Goal: Task Accomplishment & Management: Use online tool/utility

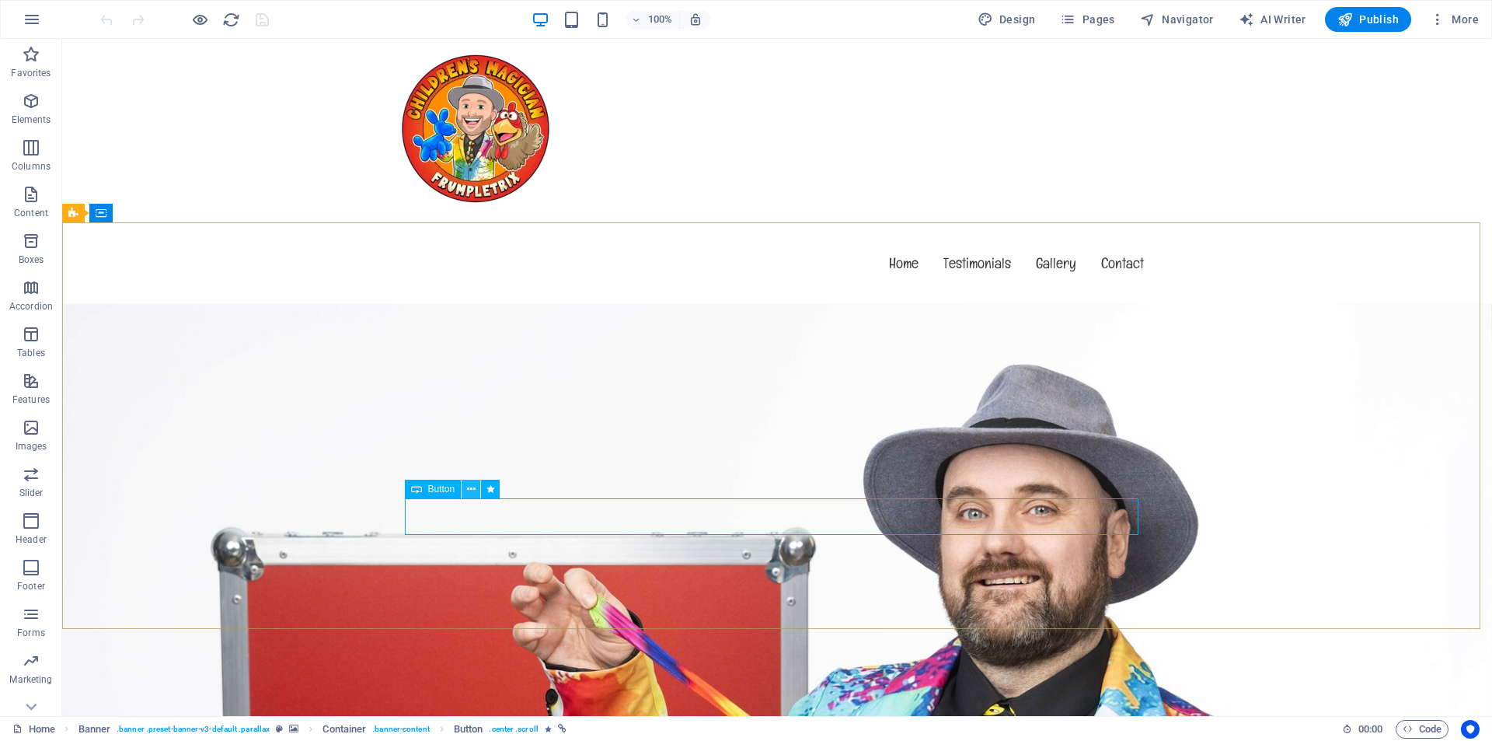
click at [471, 486] on icon at bounding box center [471, 489] width 9 height 16
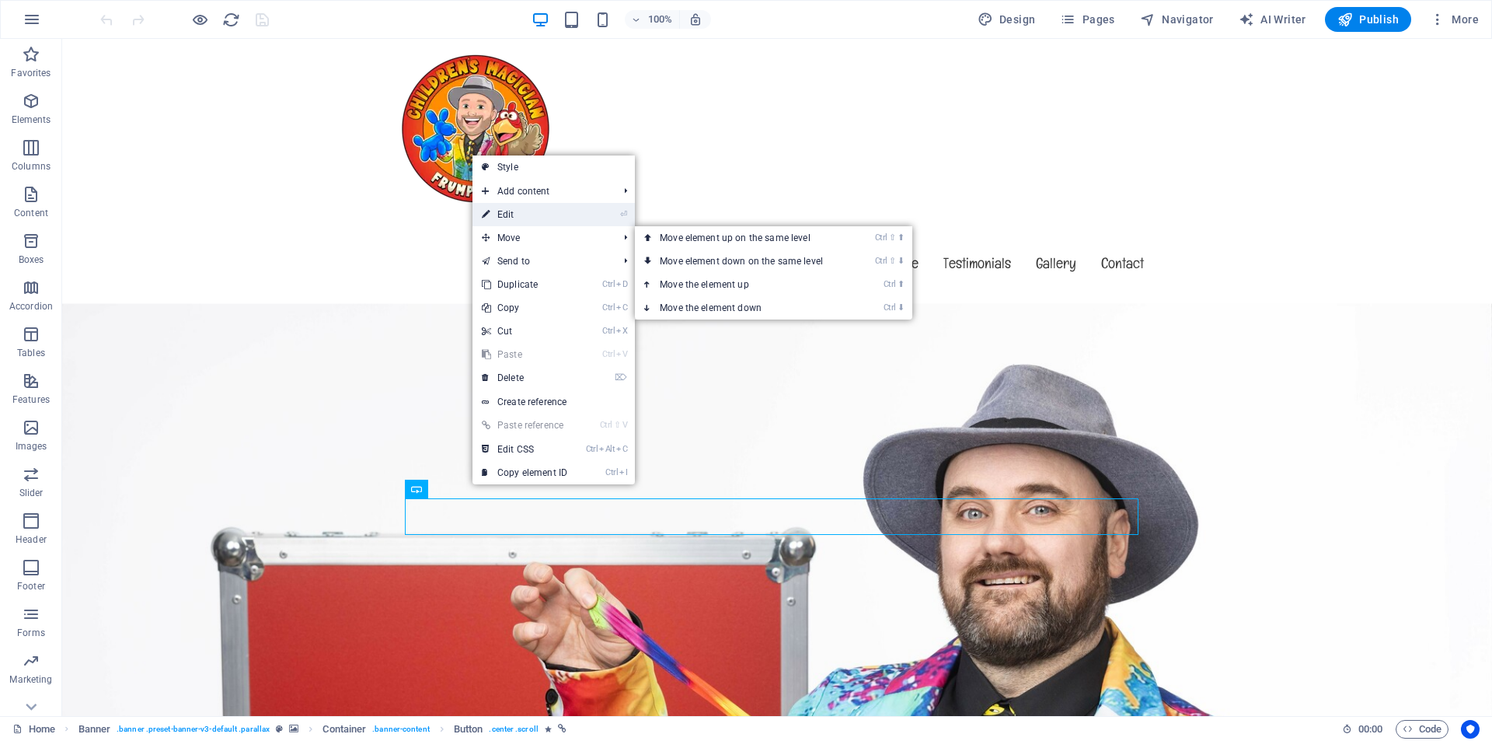
click at [551, 219] on link "⏎ Edit" at bounding box center [524, 214] width 104 height 23
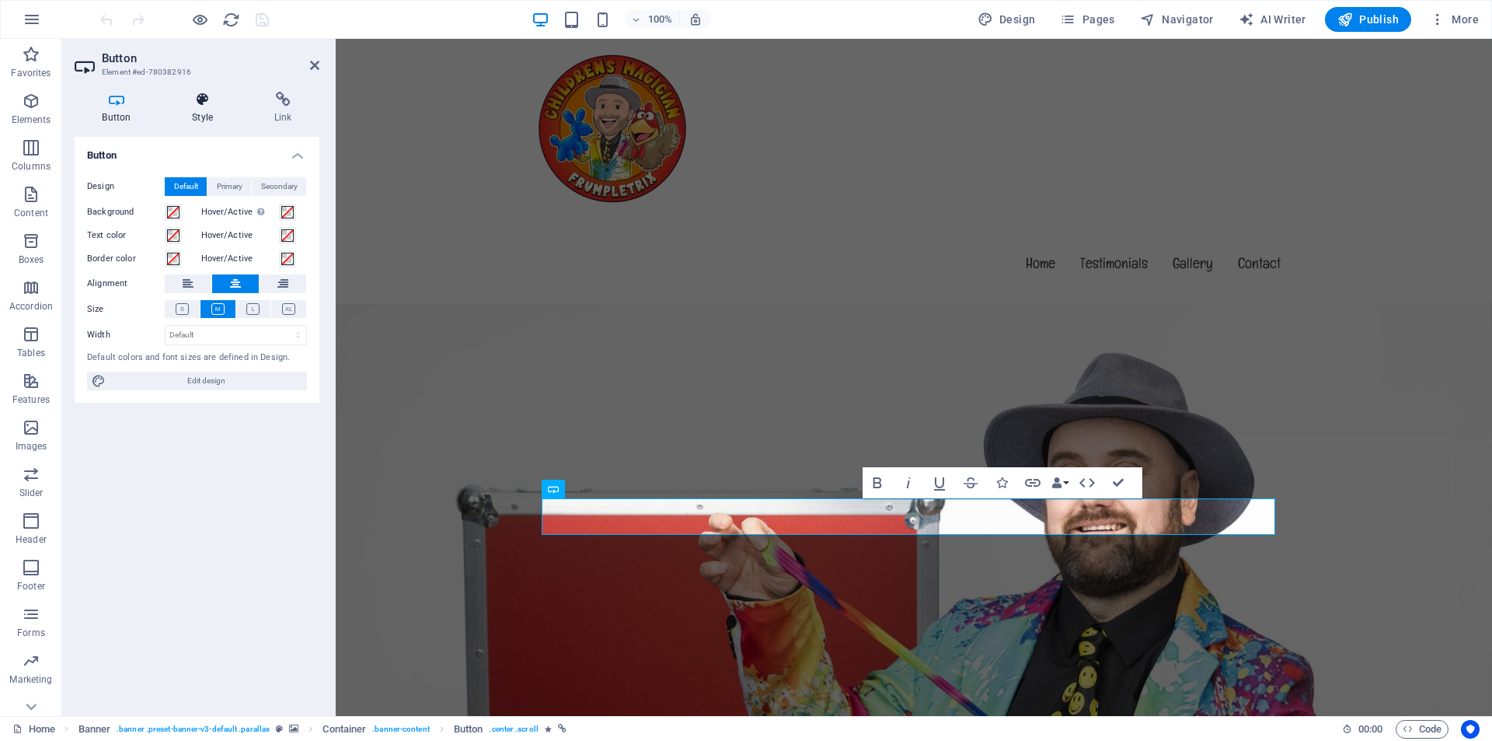
click at [206, 124] on h4 "Style" at bounding box center [206, 108] width 82 height 33
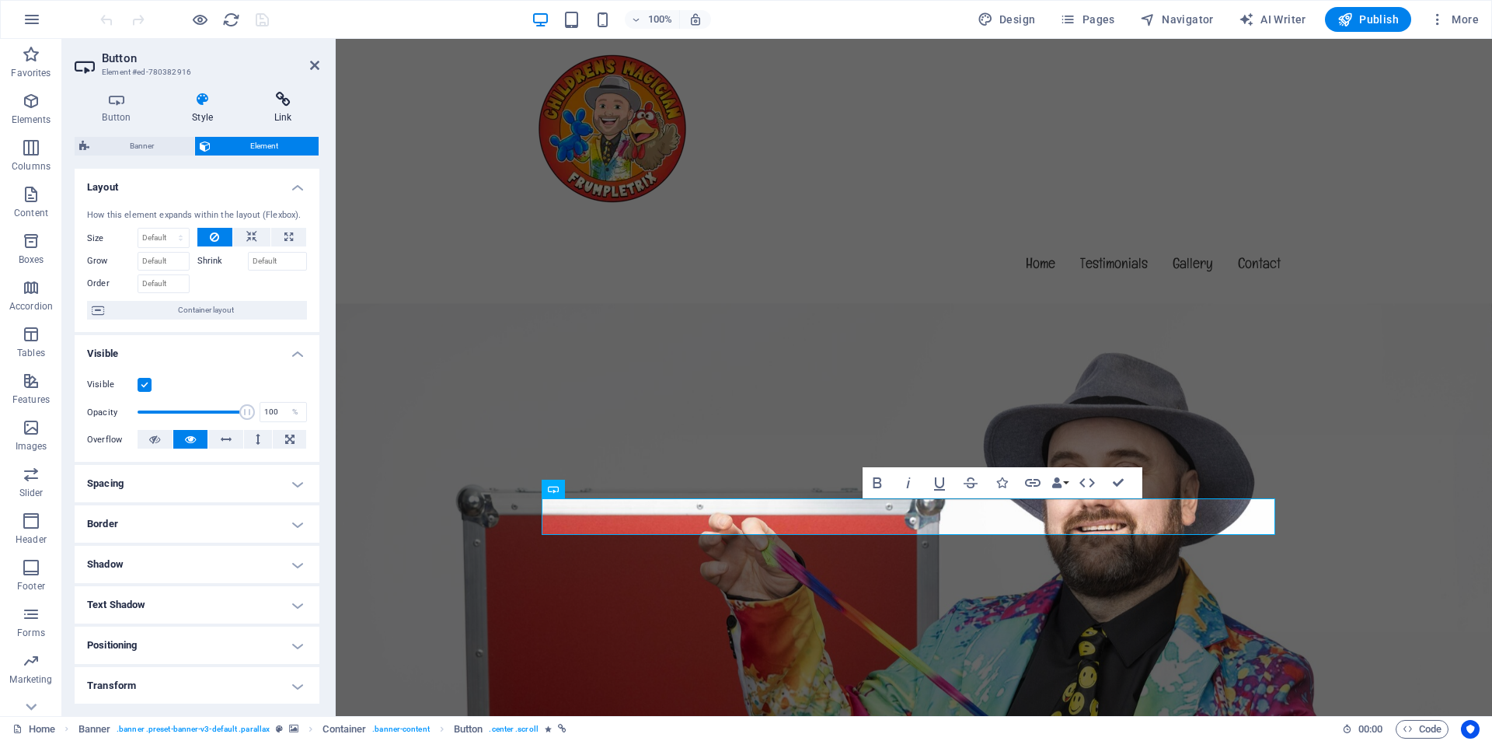
click at [273, 110] on h4 "Link" at bounding box center [282, 108] width 73 height 33
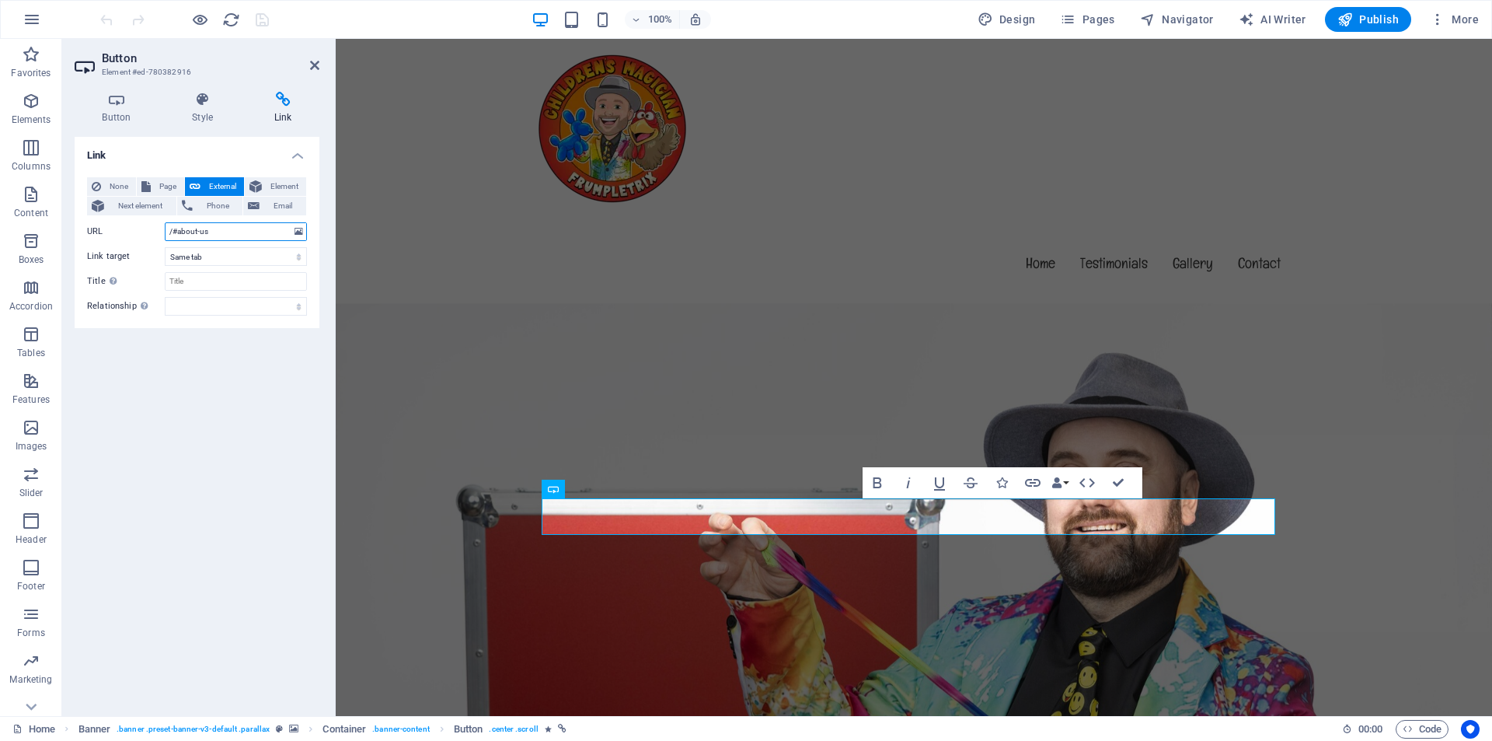
click at [225, 232] on input "/#about-us" at bounding box center [236, 231] width 142 height 19
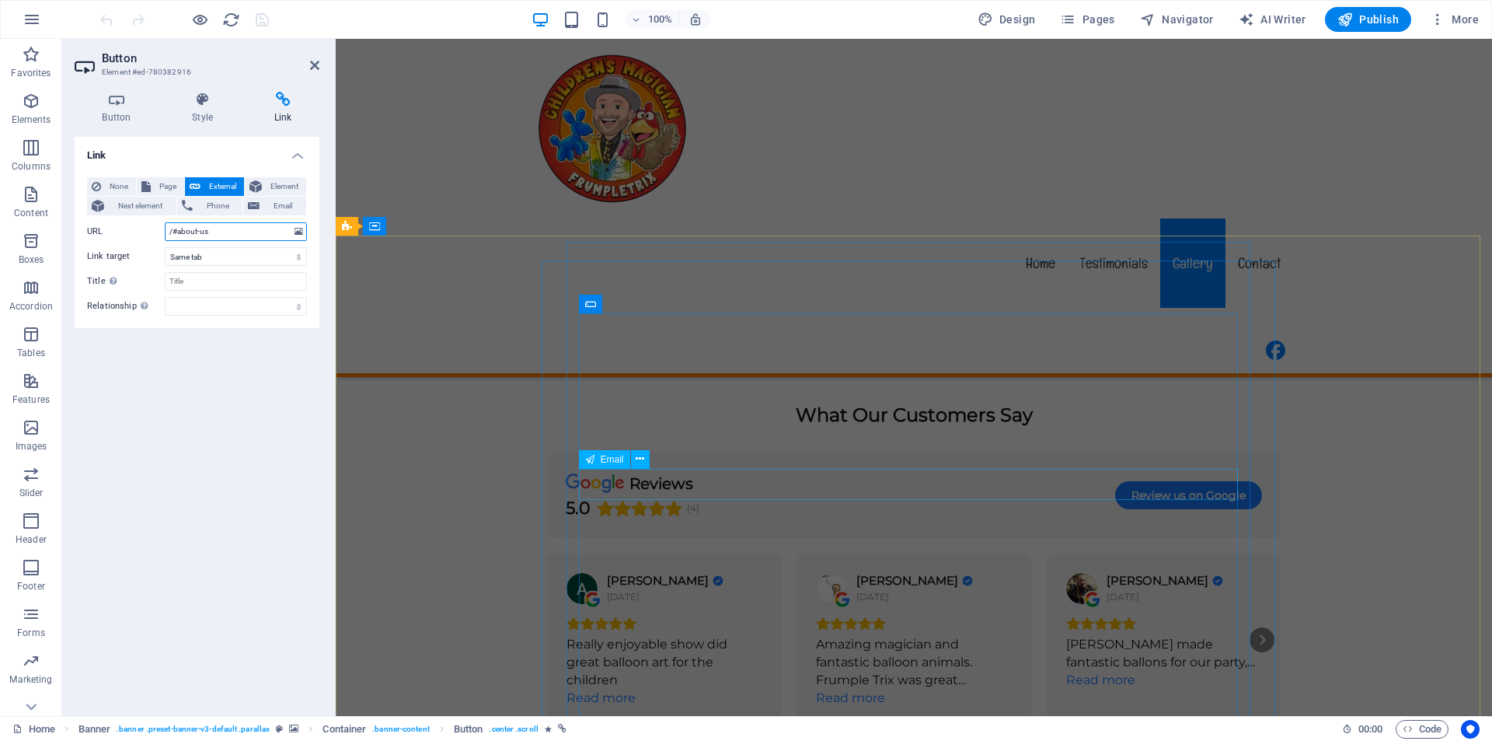
scroll to position [2875, 0]
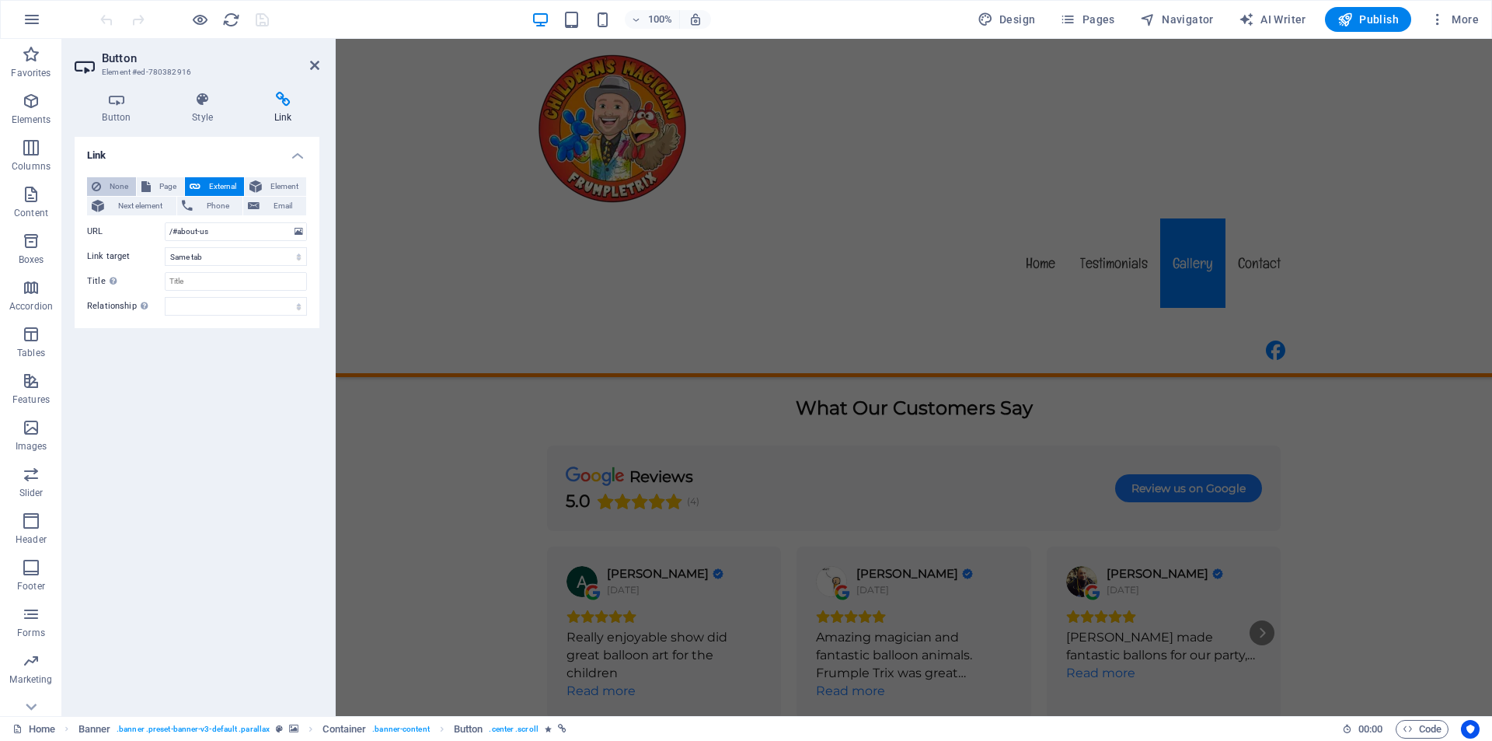
click at [124, 186] on span "None" at bounding box center [119, 186] width 26 height 19
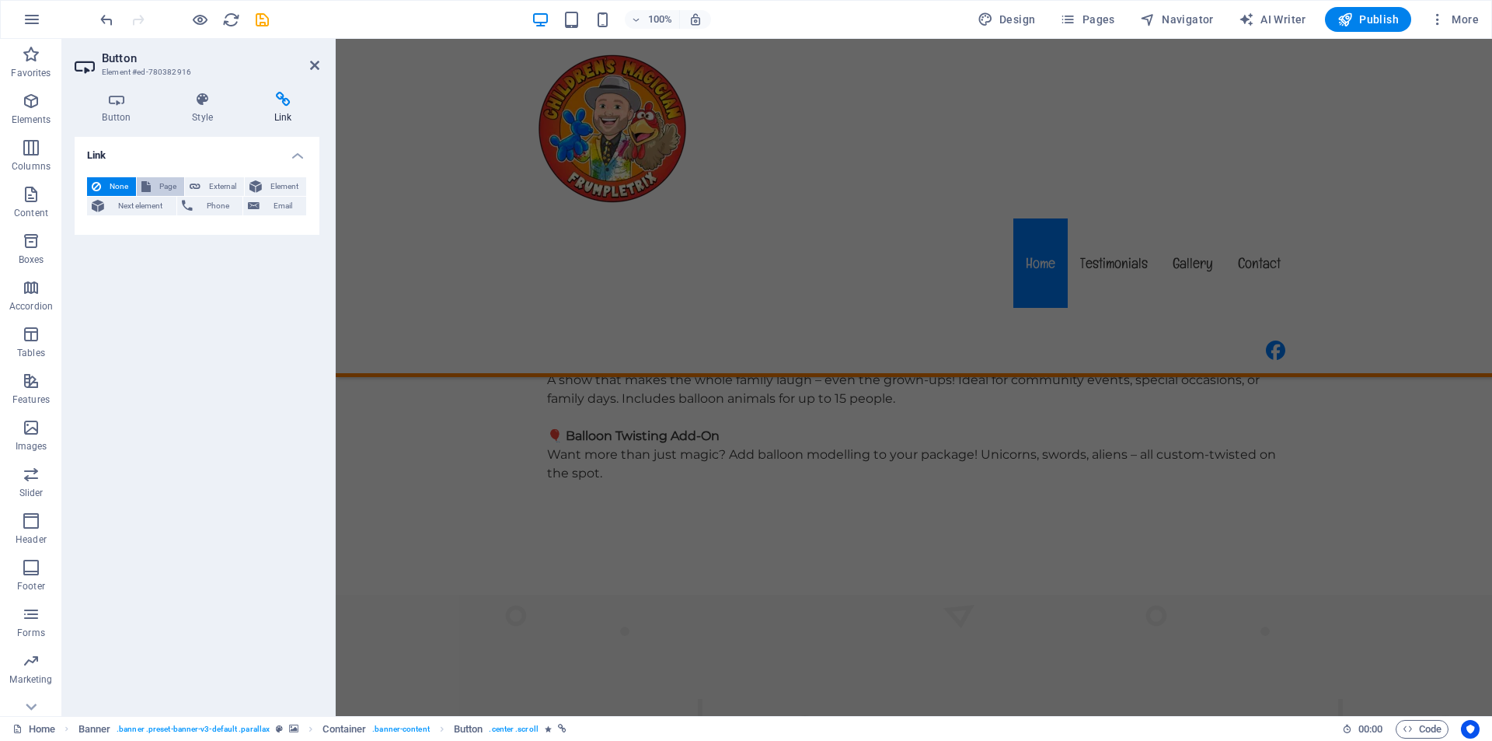
scroll to position [139, 0]
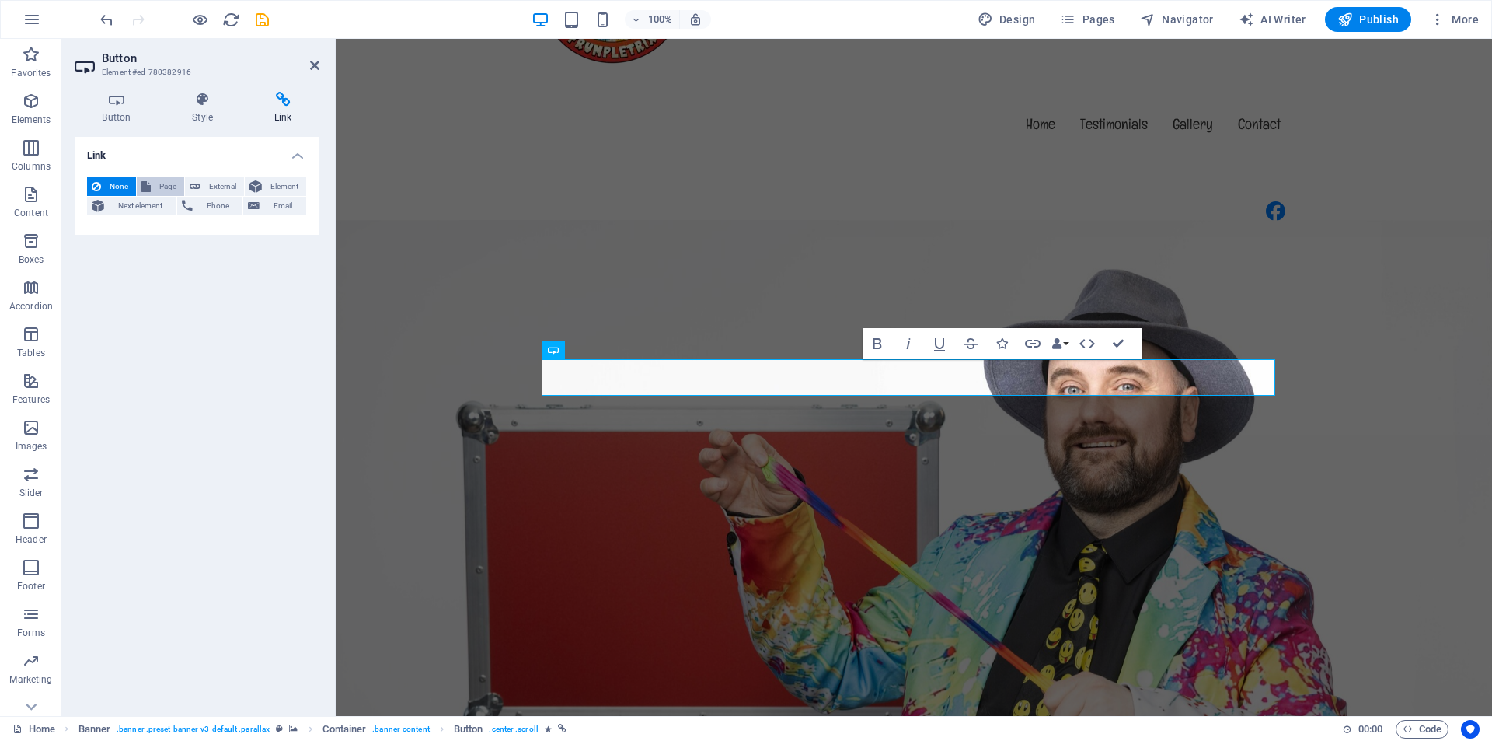
click at [166, 187] on span "Page" at bounding box center [167, 186] width 24 height 19
select select
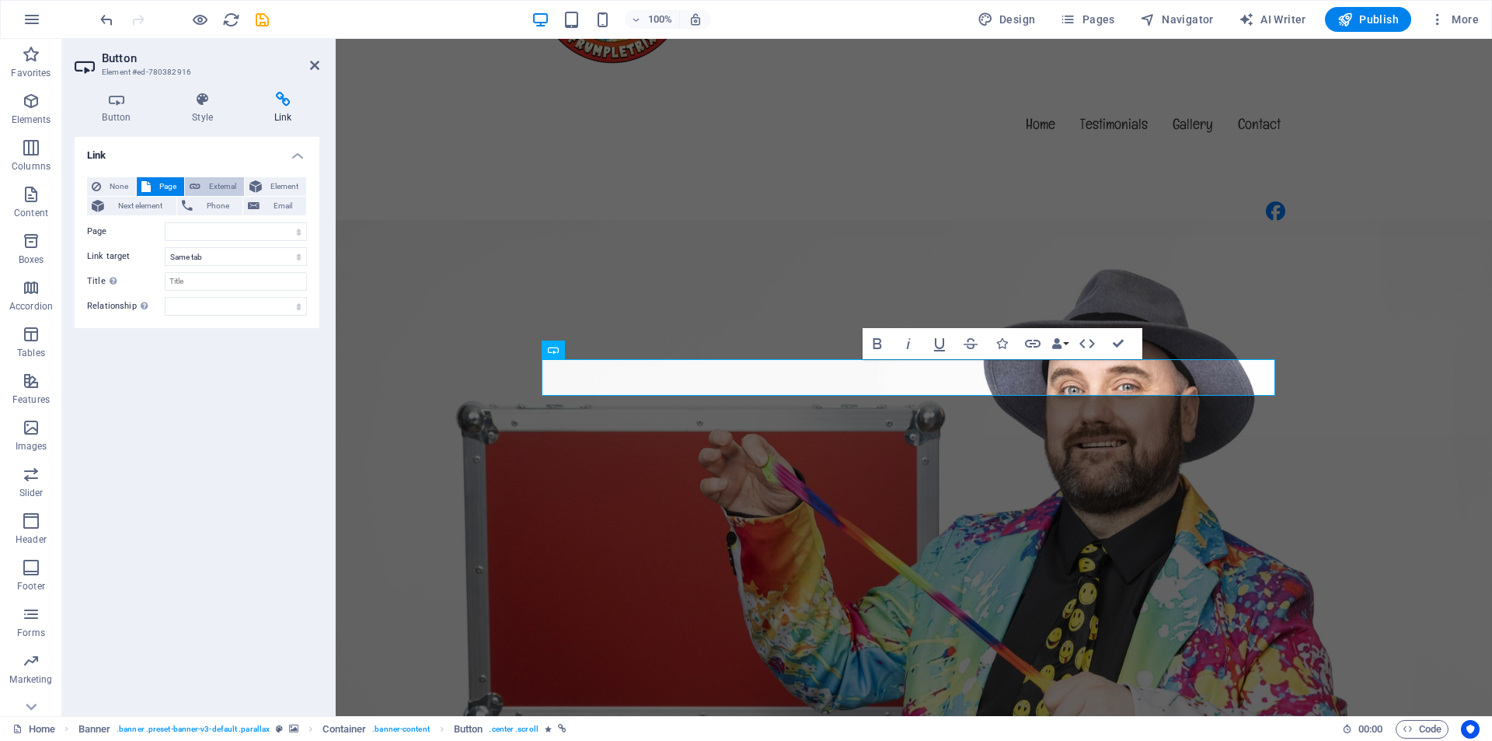
click at [208, 190] on span "External" at bounding box center [222, 186] width 34 height 19
select select "blank"
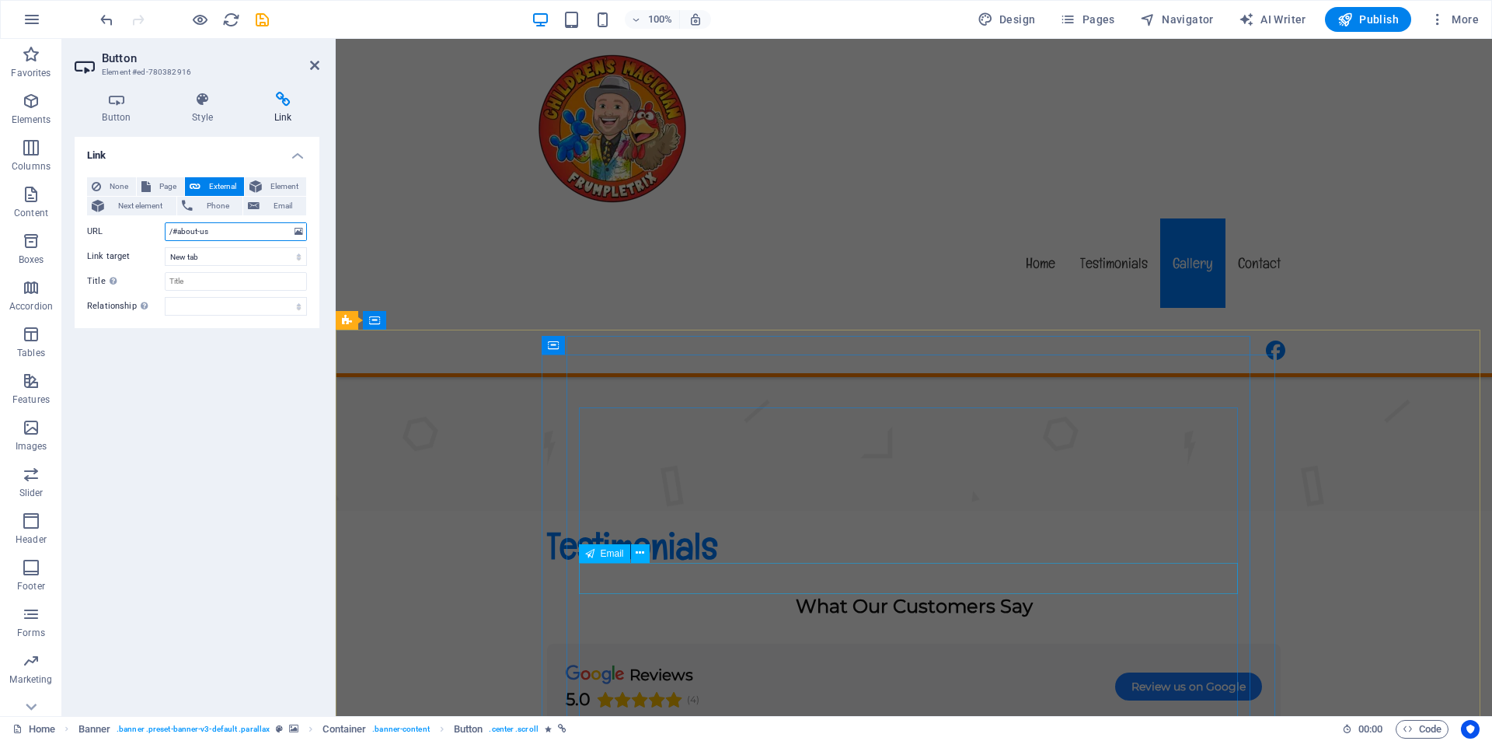
scroll to position [2781, 0]
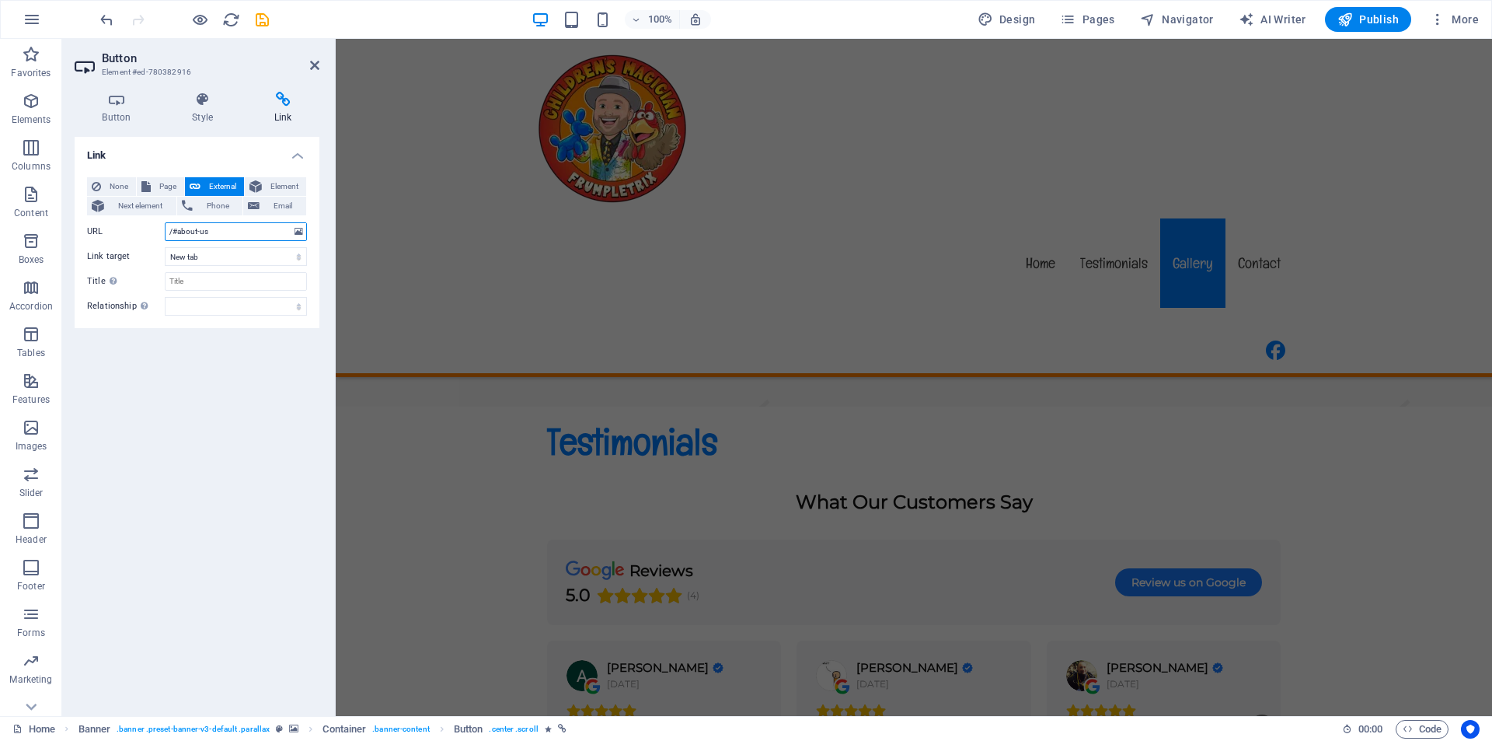
click at [209, 232] on input "/#about-us" at bounding box center [236, 231] width 142 height 19
drag, startPoint x: 209, startPoint y: 232, endPoint x: 176, endPoint y: 232, distance: 33.4
click at [176, 232] on input "/#about-us" at bounding box center [236, 231] width 142 height 19
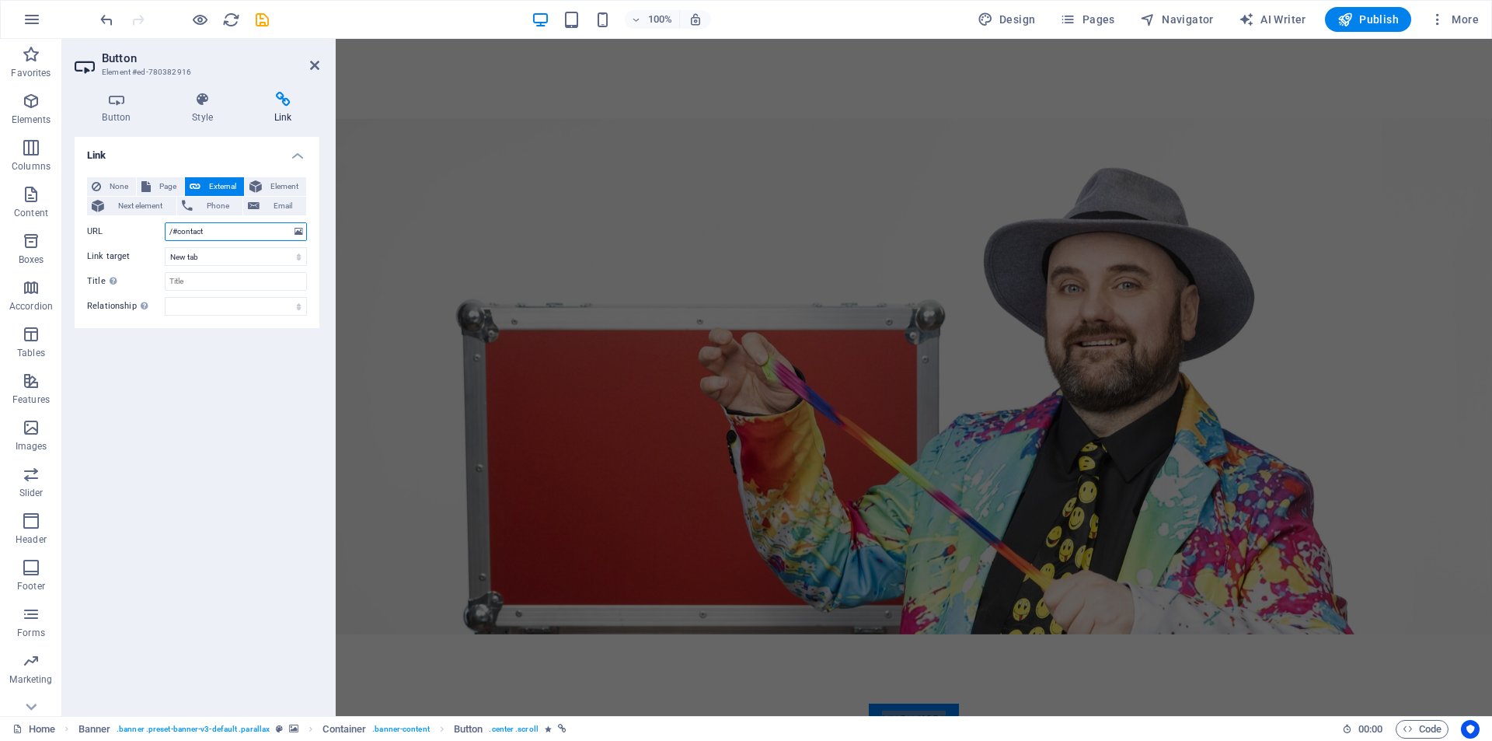
scroll to position [139, 0]
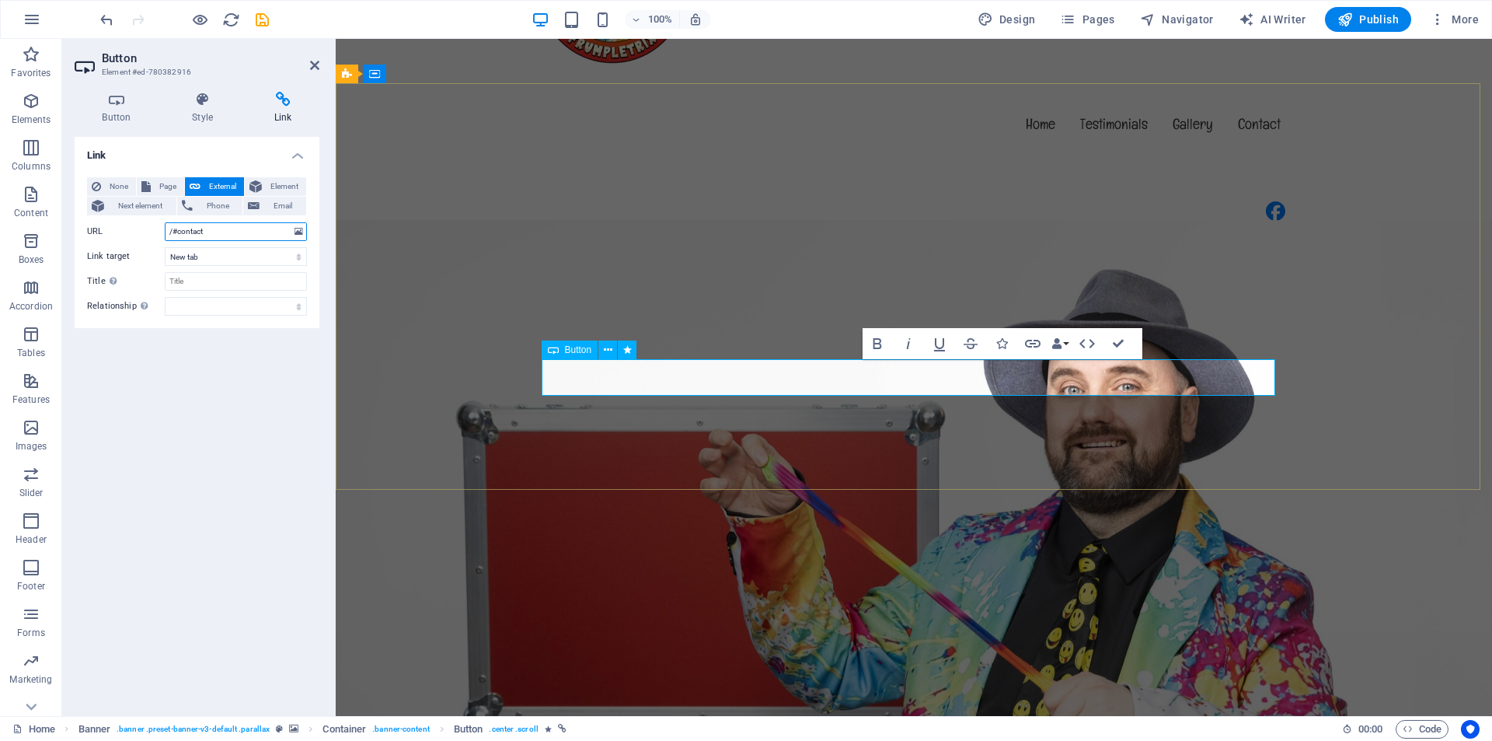
type input "/#contact"
click at [263, 190] on button "Element" at bounding box center [275, 186] width 61 height 19
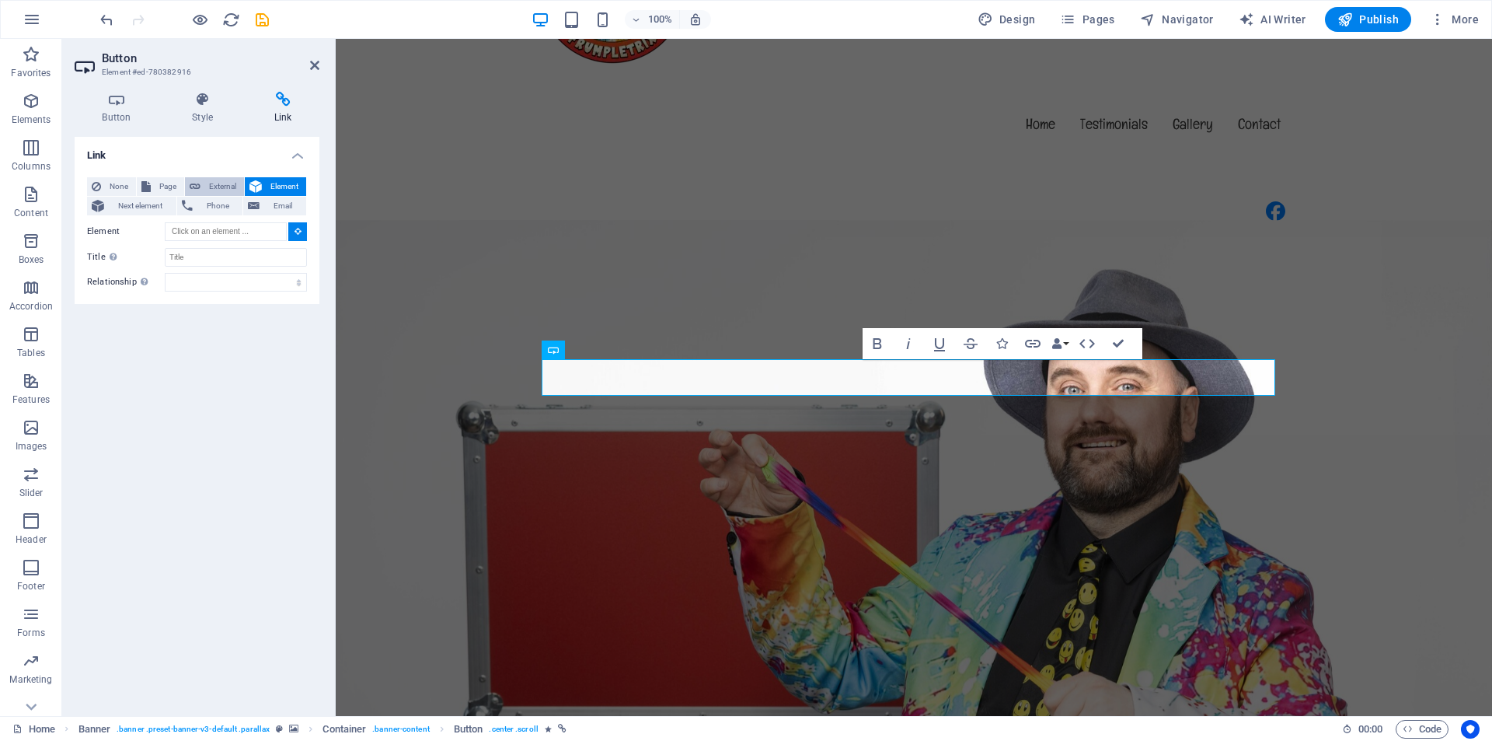
click at [217, 189] on span "External" at bounding box center [222, 186] width 34 height 19
select select "blank"
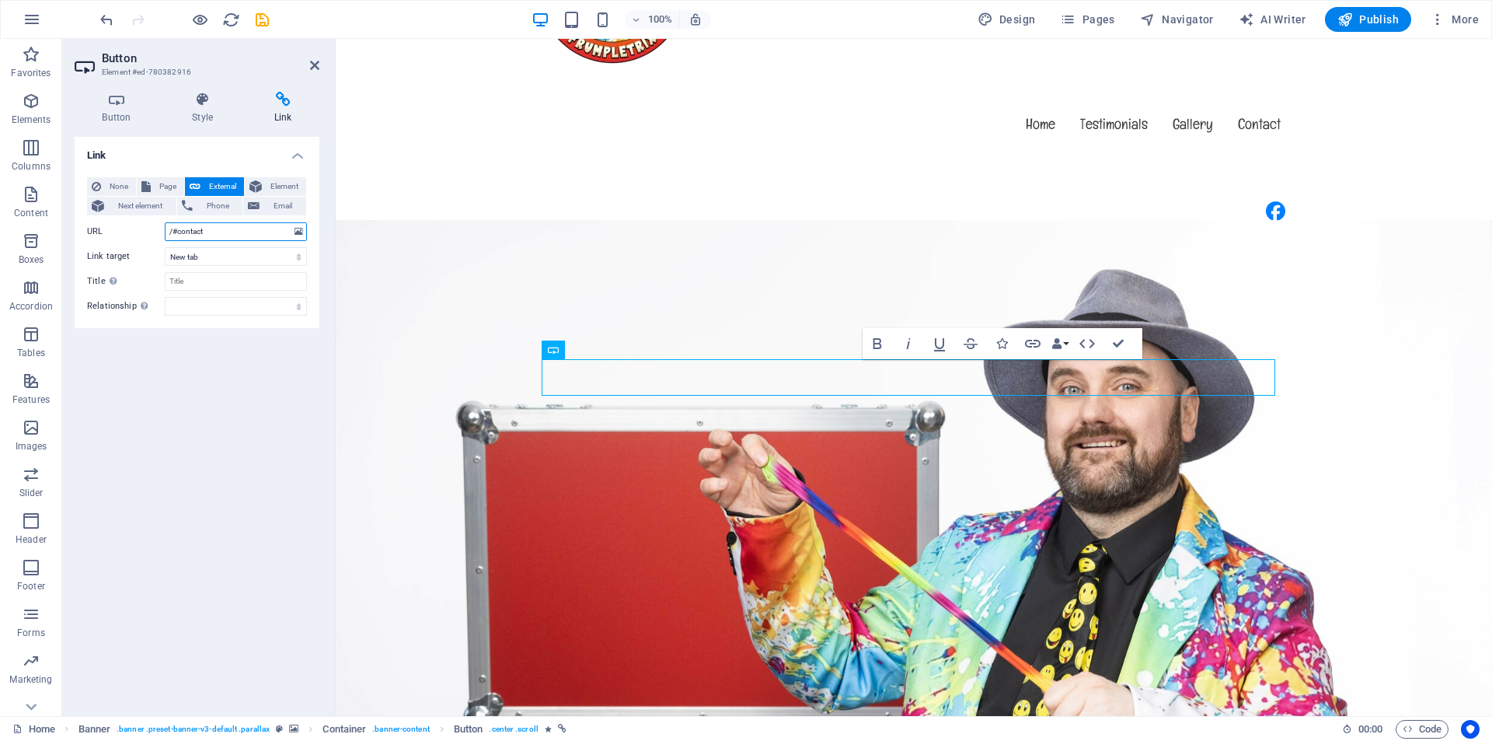
click at [241, 232] on input "/#contact" at bounding box center [236, 231] width 142 height 19
click at [287, 182] on span "Element" at bounding box center [284, 186] width 35 height 19
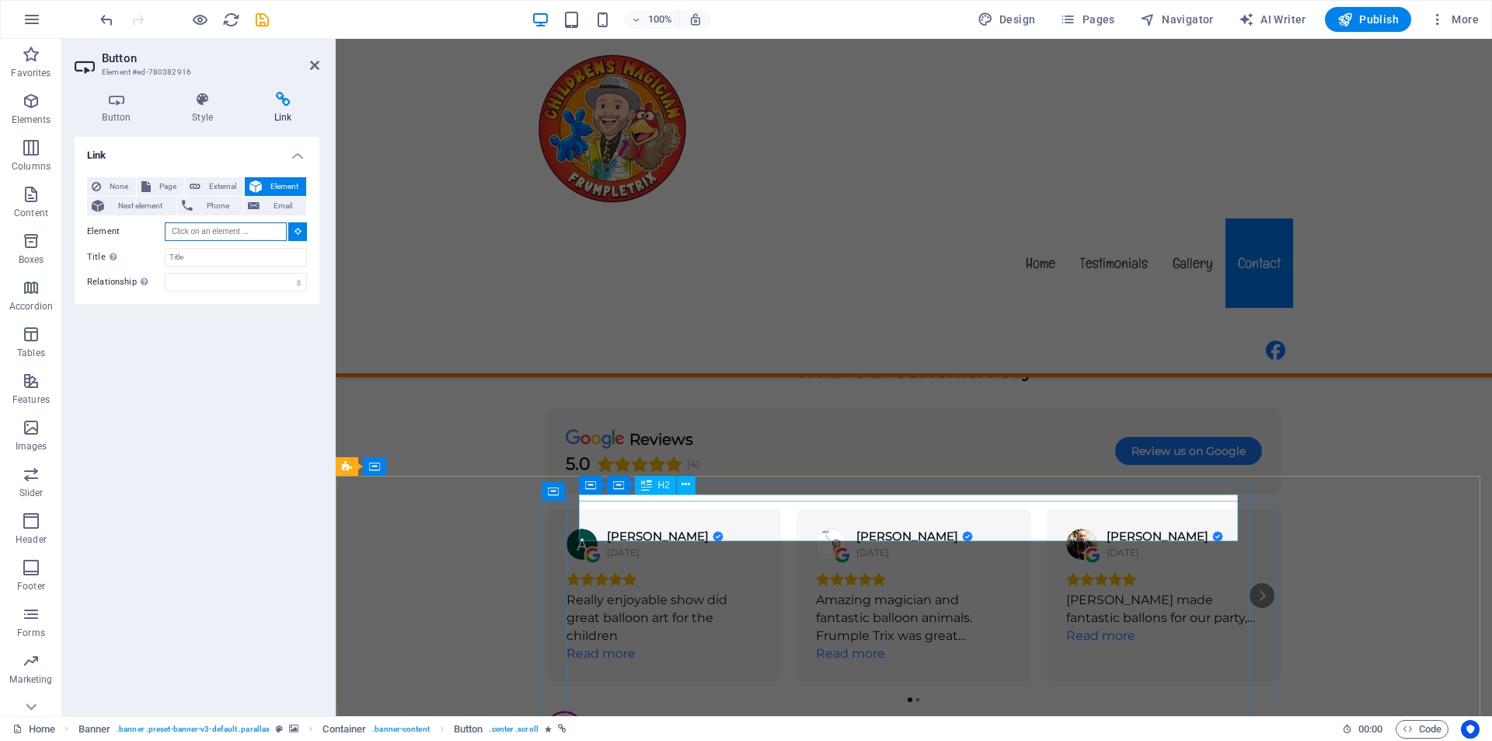
scroll to position [2937, 0]
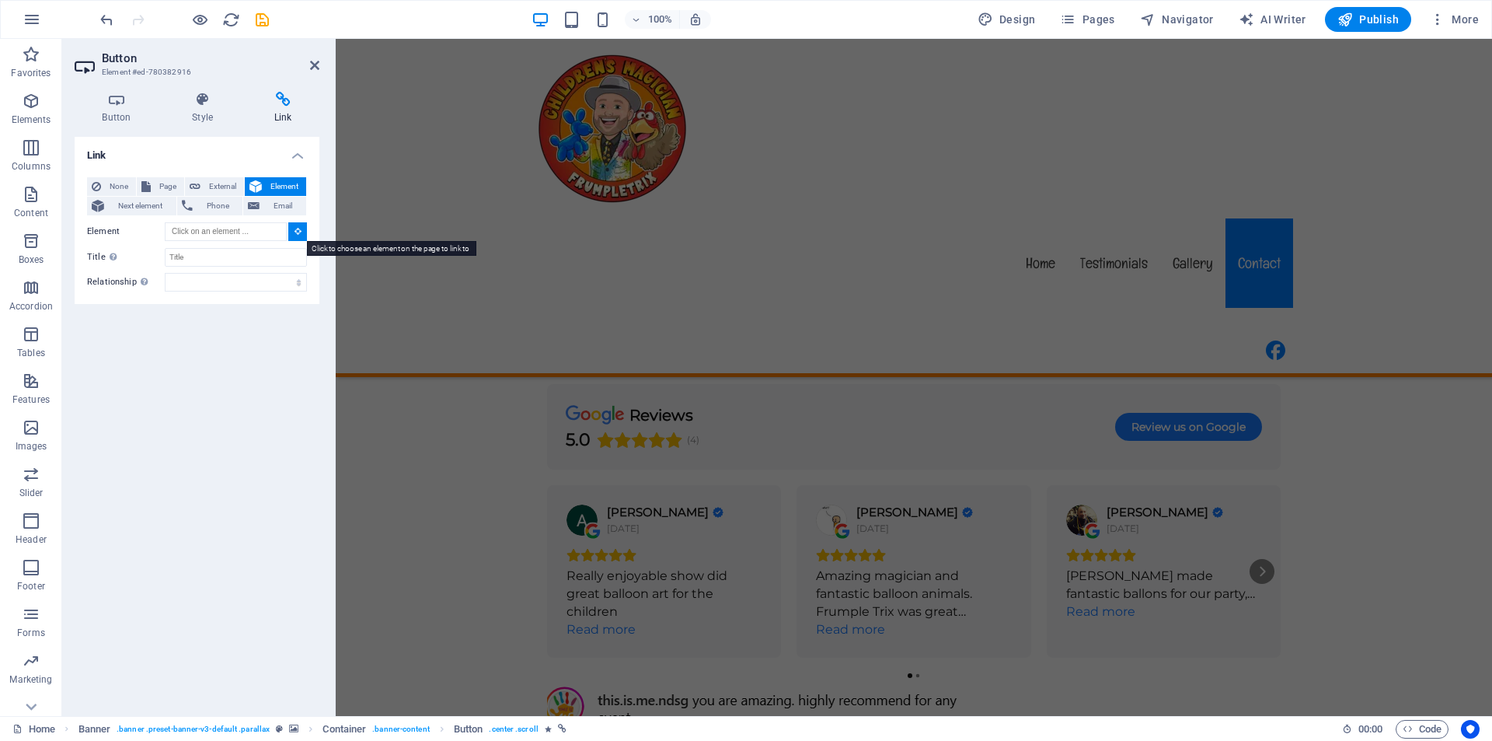
click at [298, 232] on icon at bounding box center [298, 231] width 7 height 8
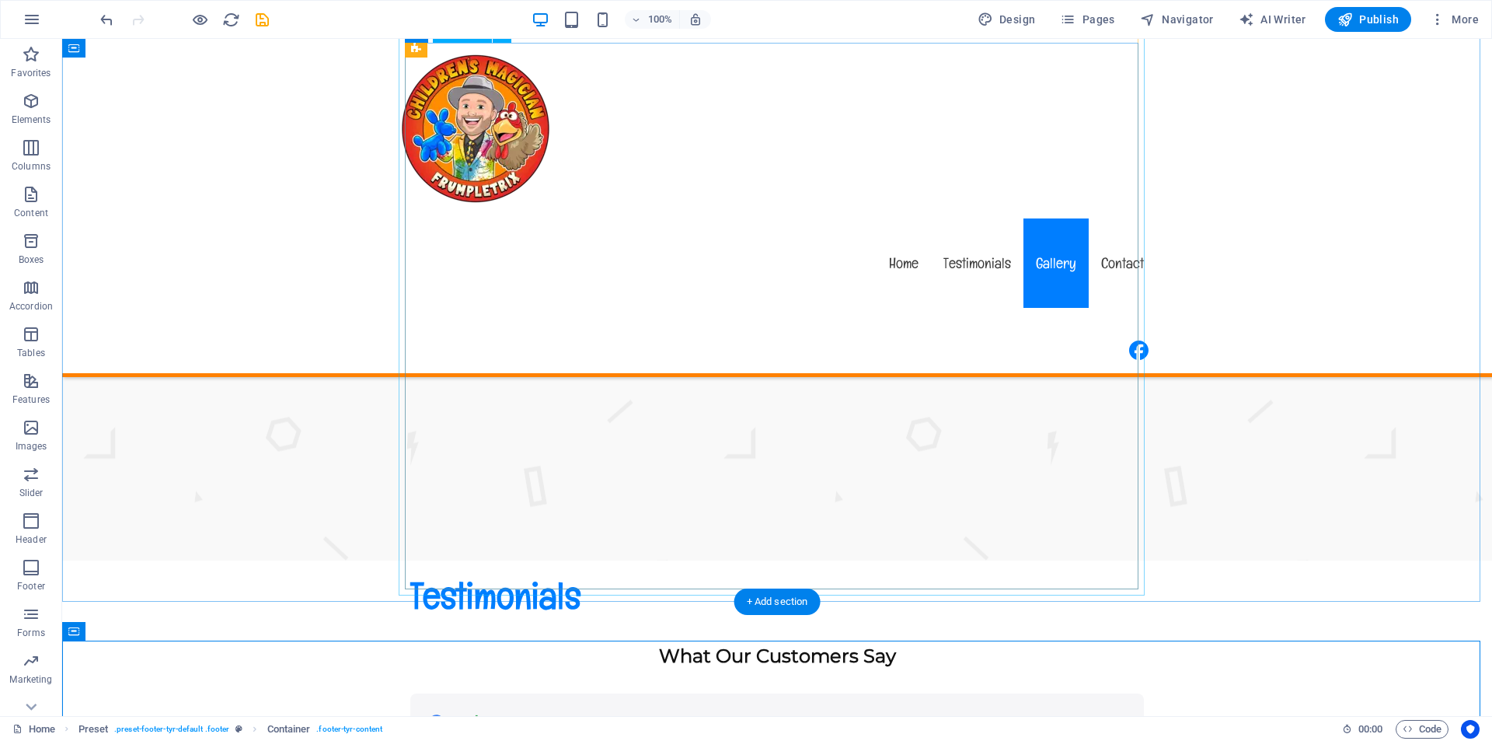
scroll to position [2781, 0]
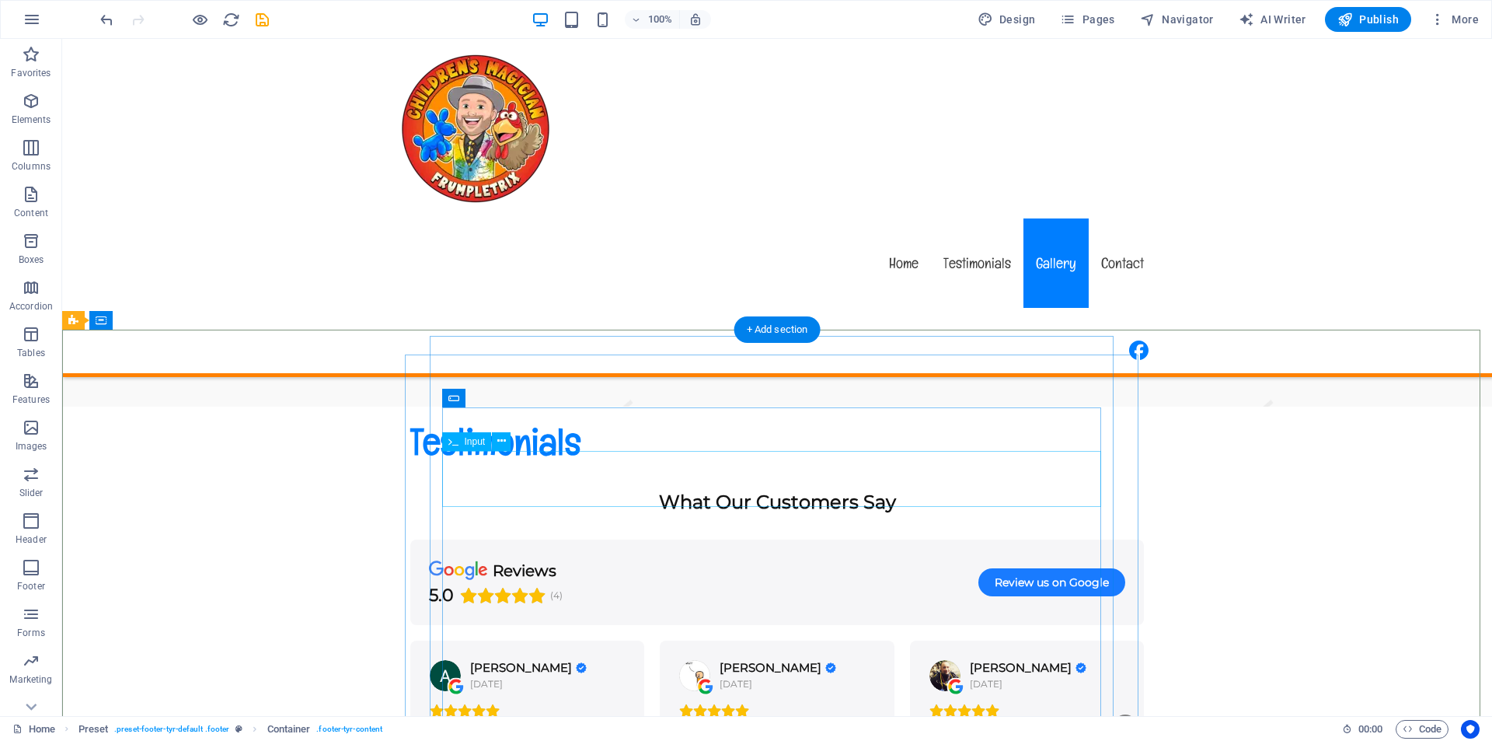
click at [497, 437] on icon at bounding box center [501, 441] width 9 height 16
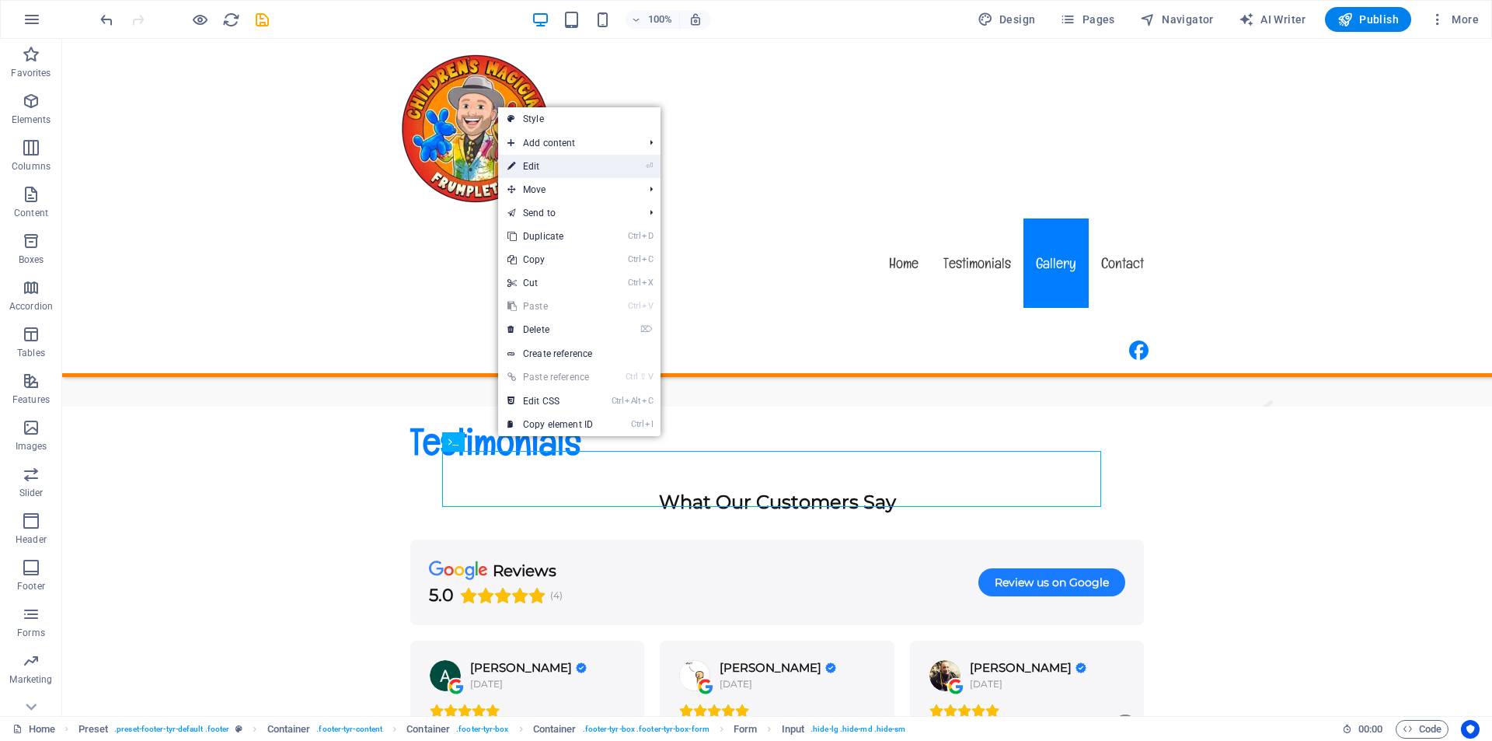
click at [566, 170] on link "⏎ Edit" at bounding box center [550, 166] width 104 height 23
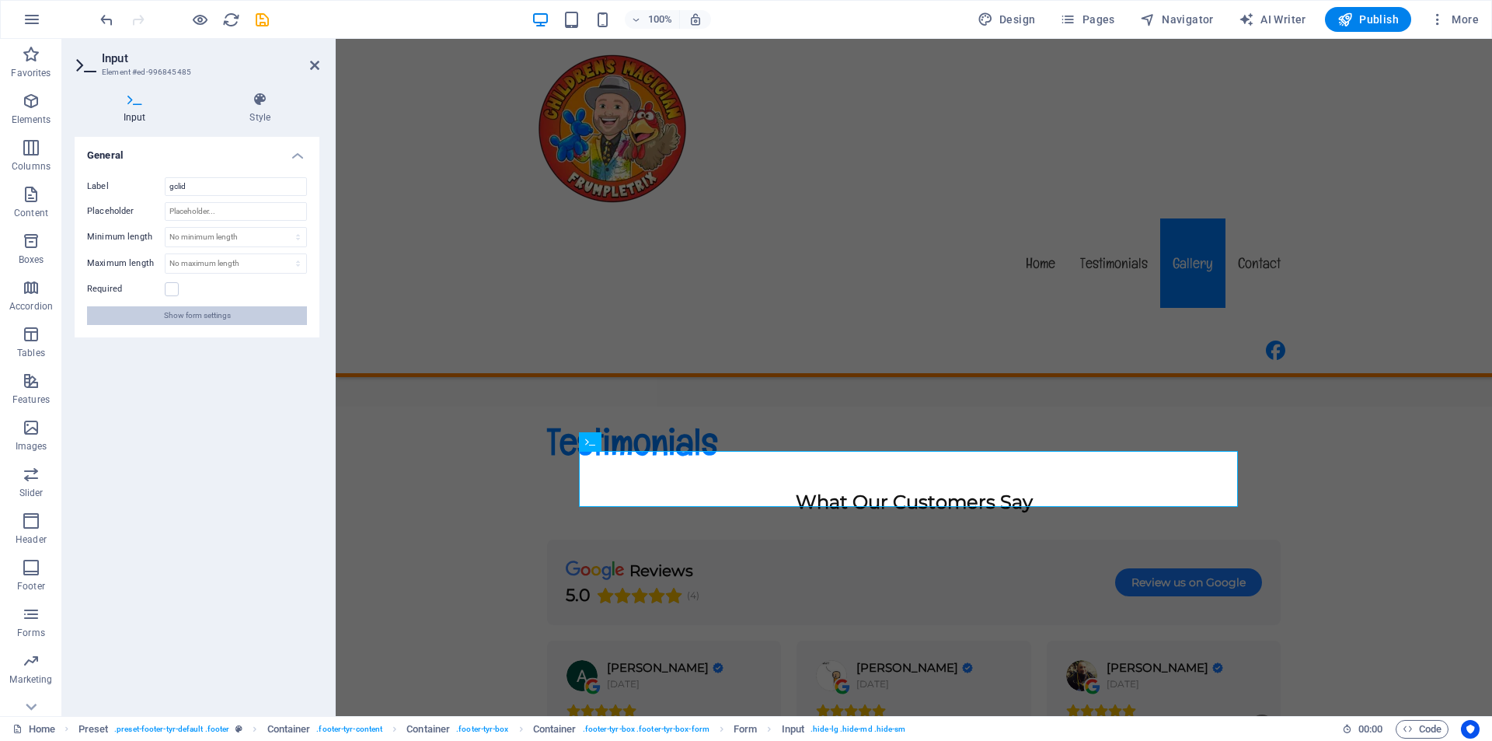
click at [235, 320] on button "Show form settings" at bounding box center [197, 315] width 220 height 19
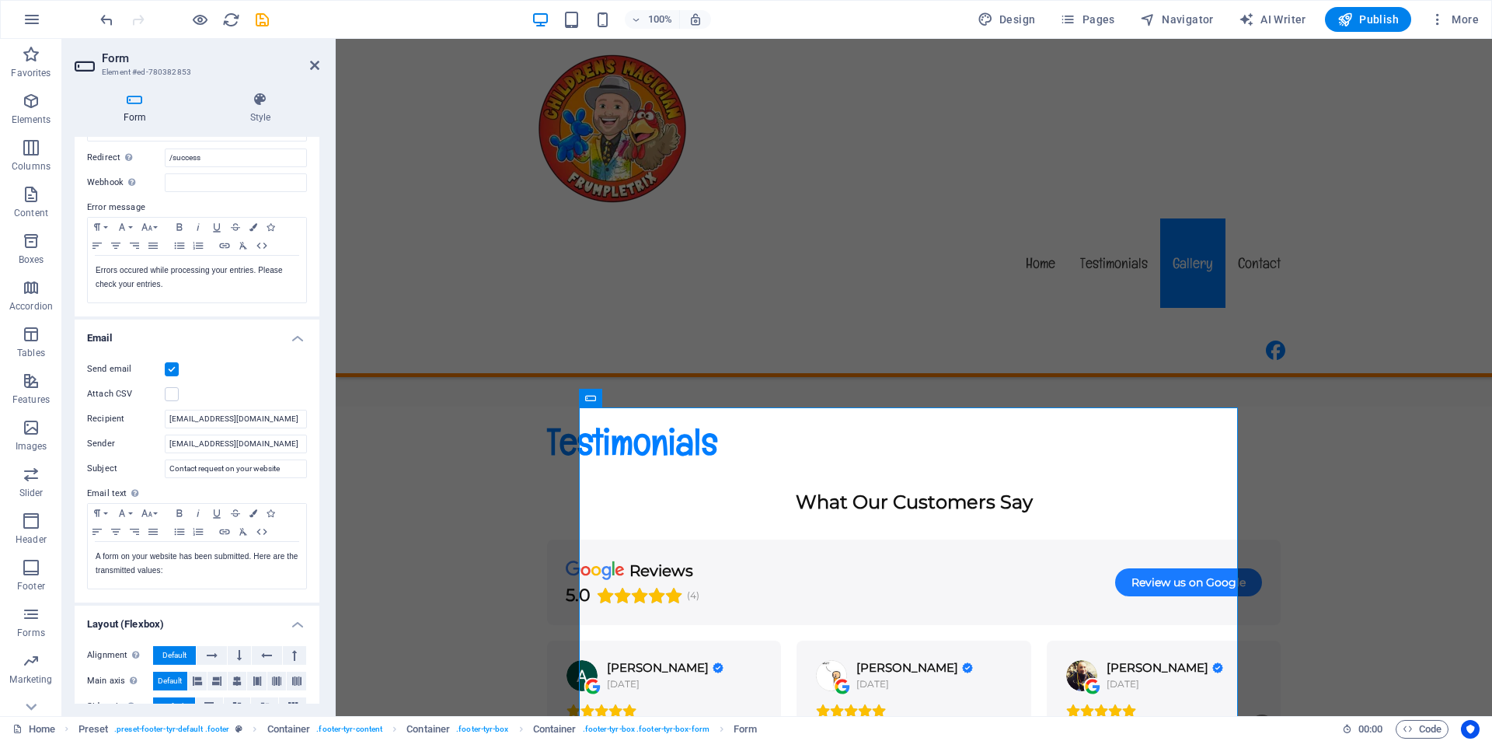
scroll to position [214, 0]
drag, startPoint x: 312, startPoint y: 65, endPoint x: 253, endPoint y: 52, distance: 60.5
click at [312, 65] on icon at bounding box center [314, 65] width 9 height 12
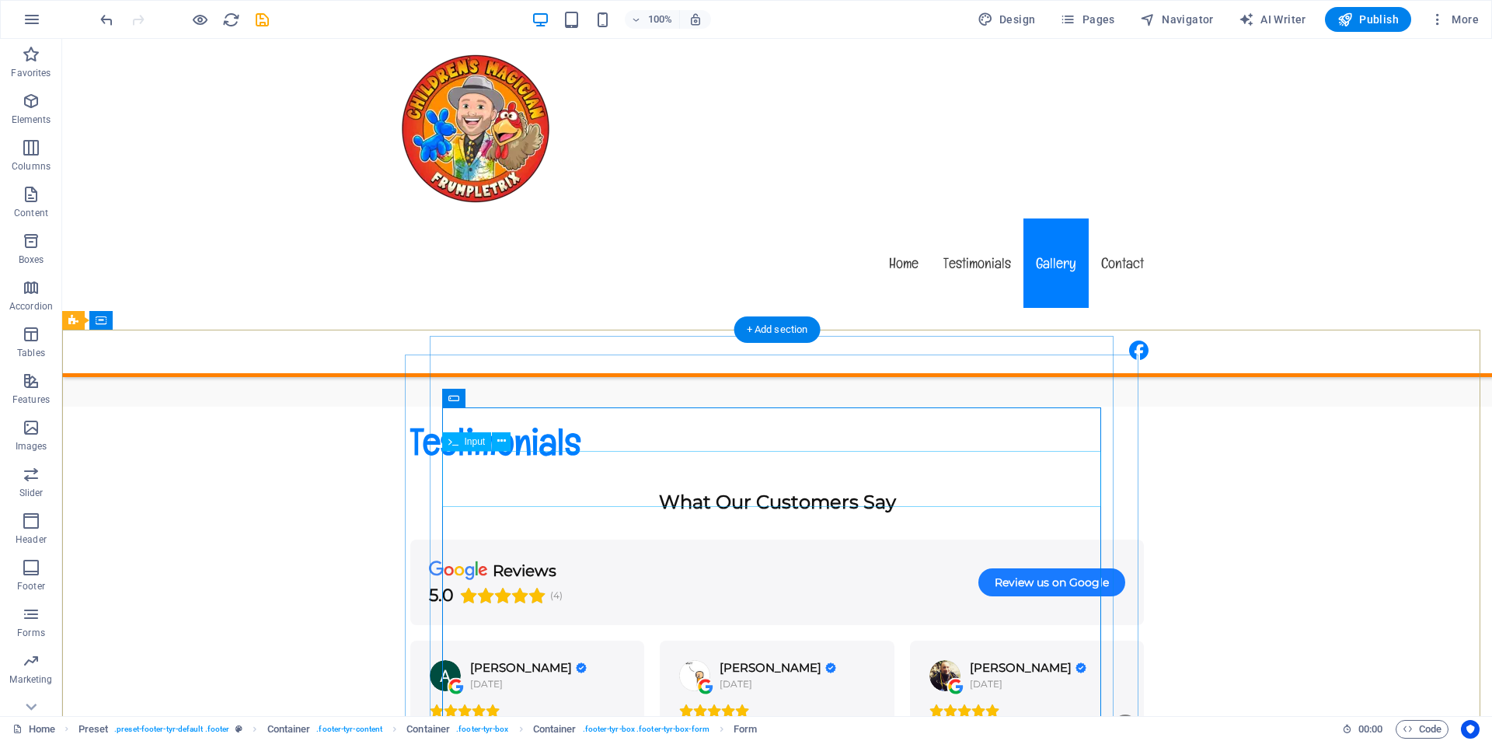
click at [497, 439] on icon at bounding box center [501, 441] width 9 height 16
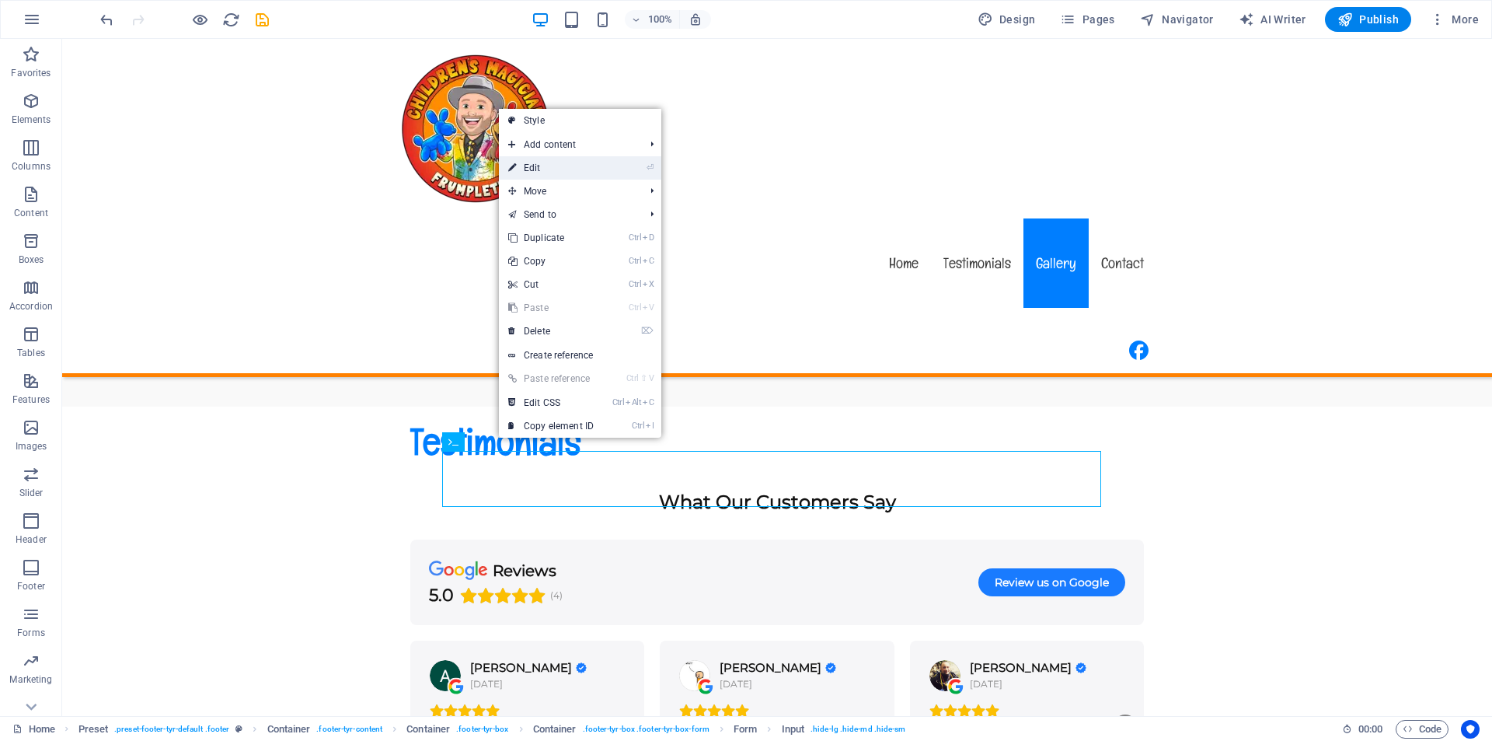
click at [577, 162] on link "⏎ Edit" at bounding box center [551, 167] width 104 height 23
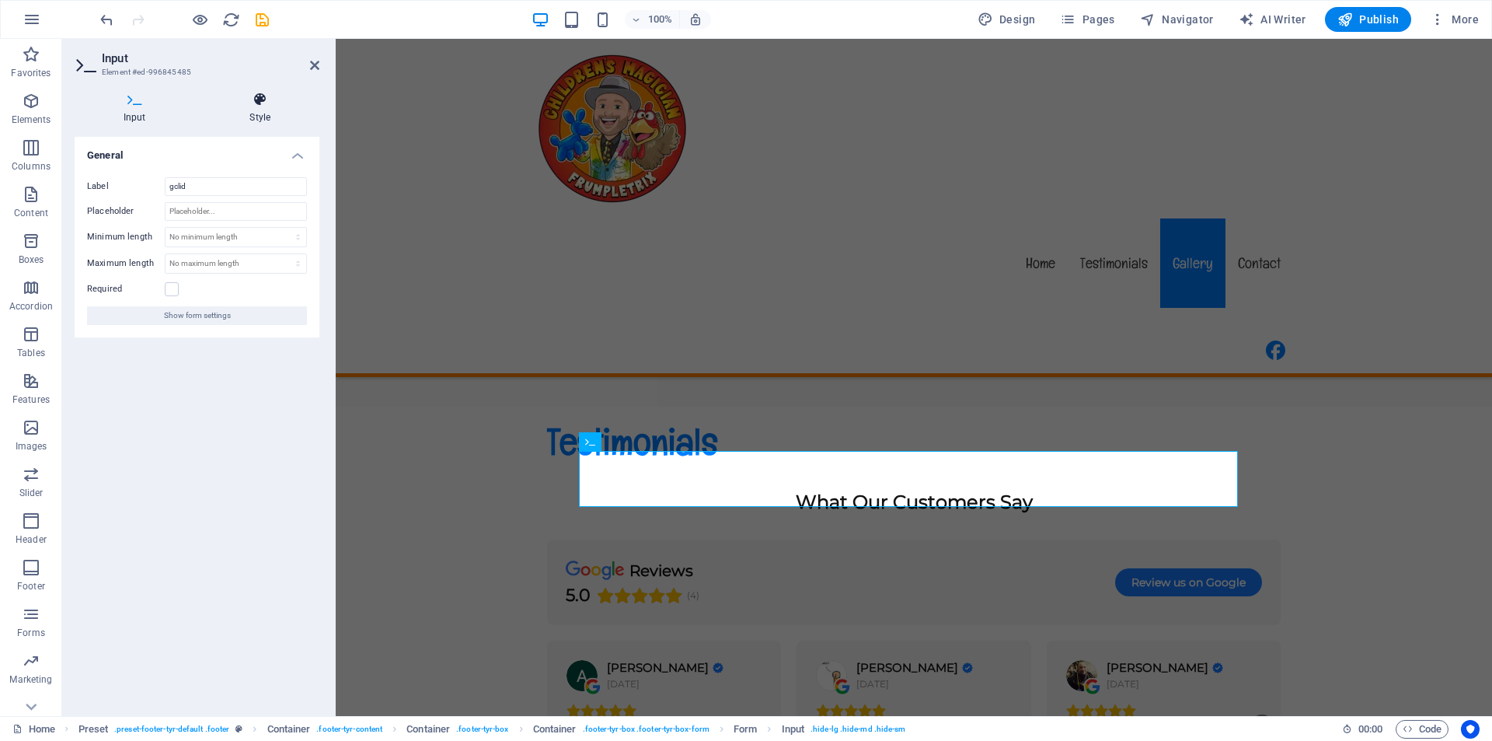
click at [263, 116] on h4 "Style" at bounding box center [260, 108] width 119 height 33
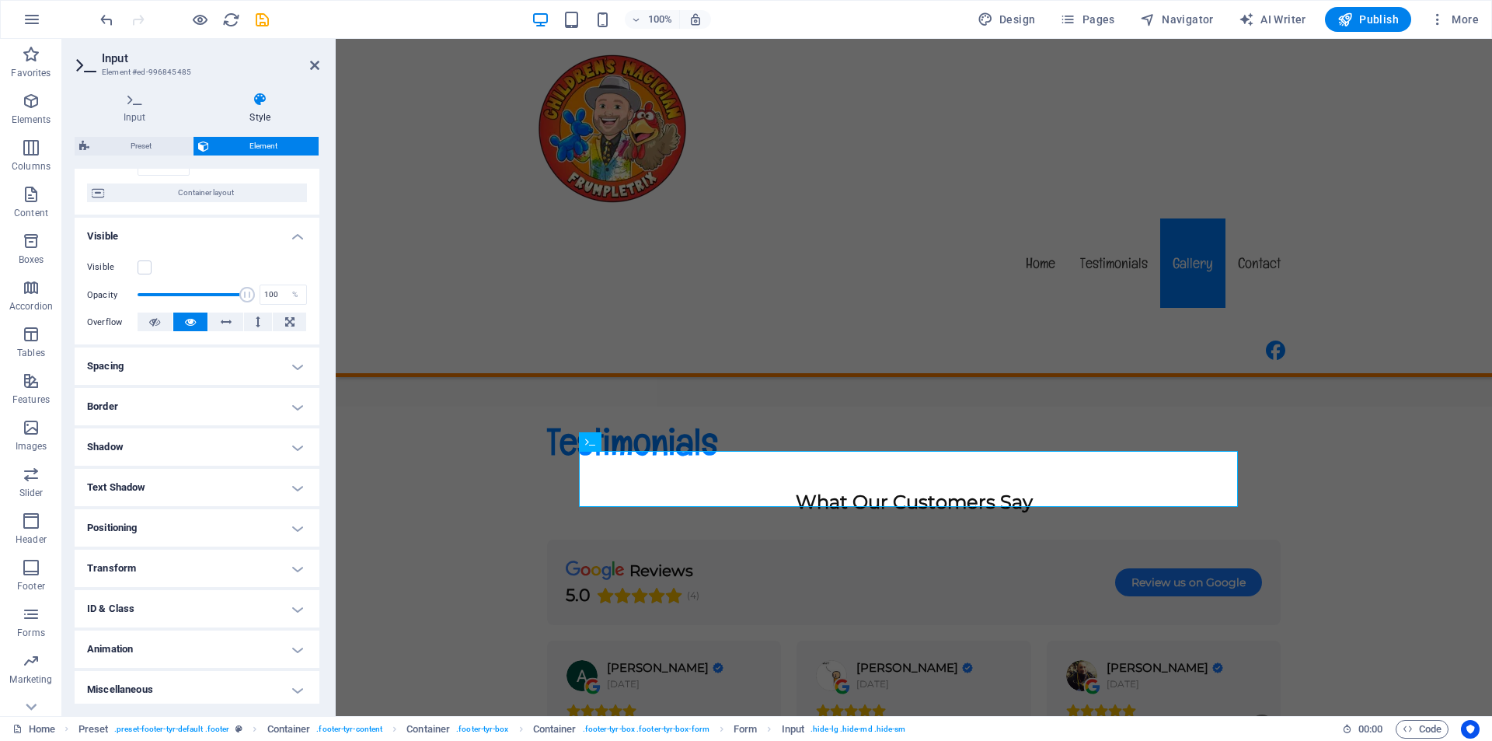
scroll to position [122, 0]
click at [230, 568] on h4 "Transform" at bounding box center [197, 563] width 245 height 37
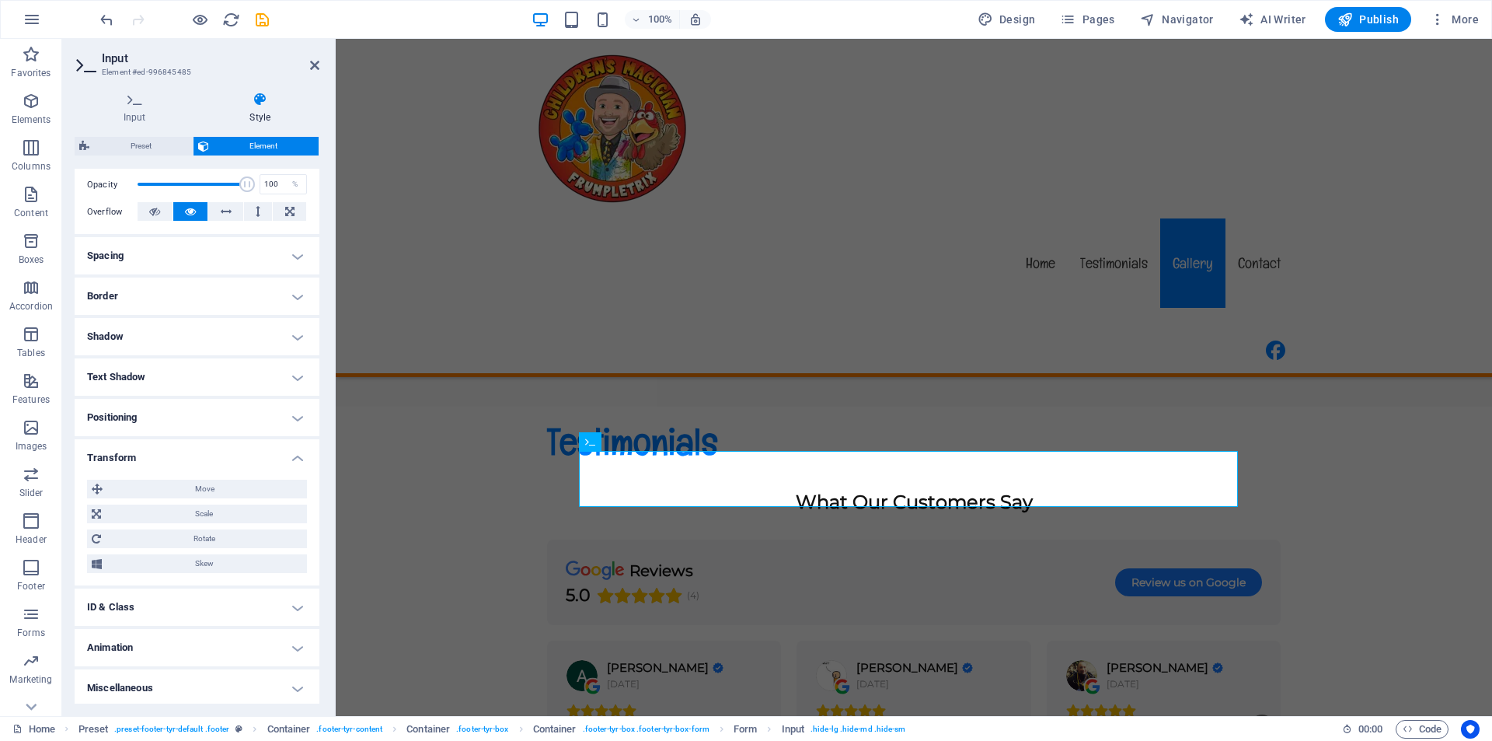
scroll to position [231, 0]
click at [235, 619] on h4 "ID & Class" at bounding box center [197, 603] width 245 height 37
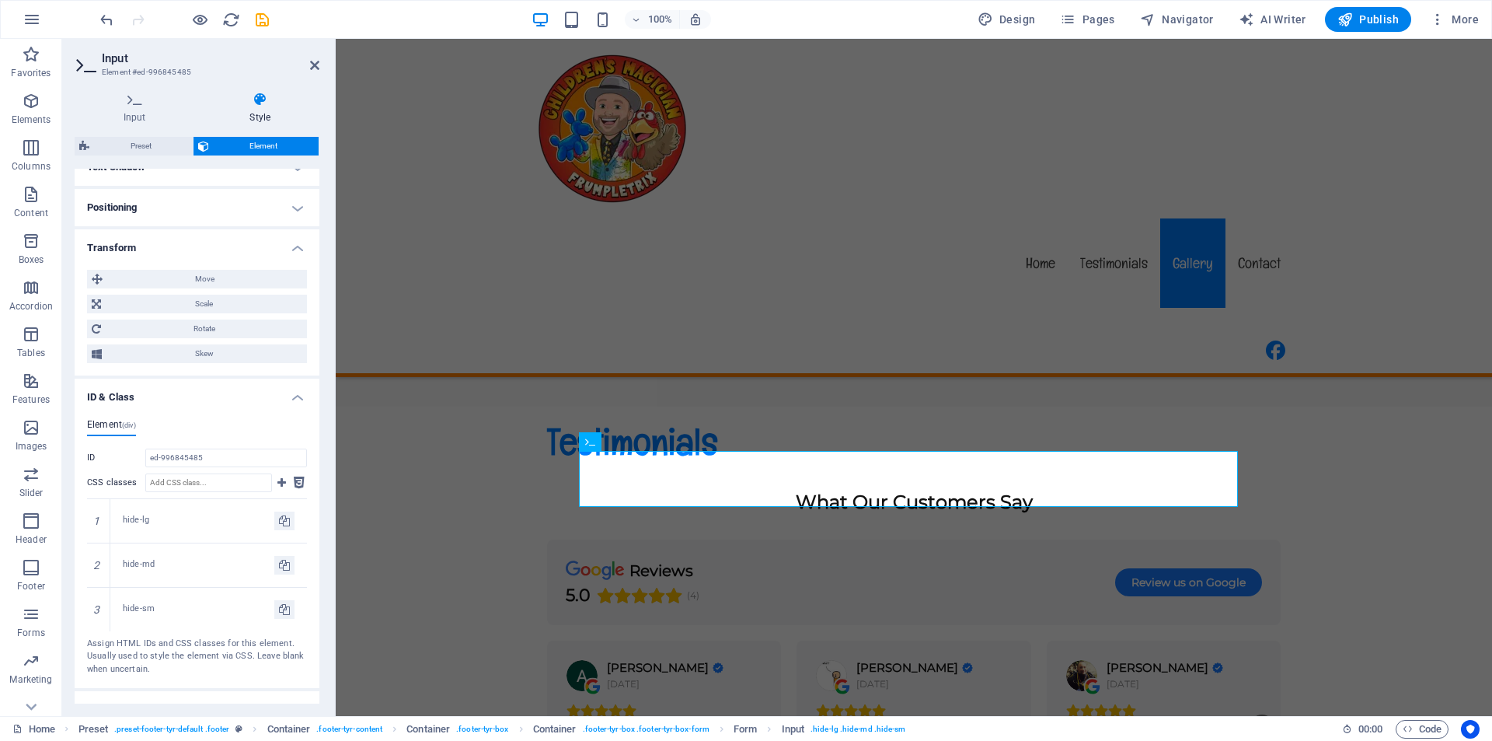
scroll to position [347, 0]
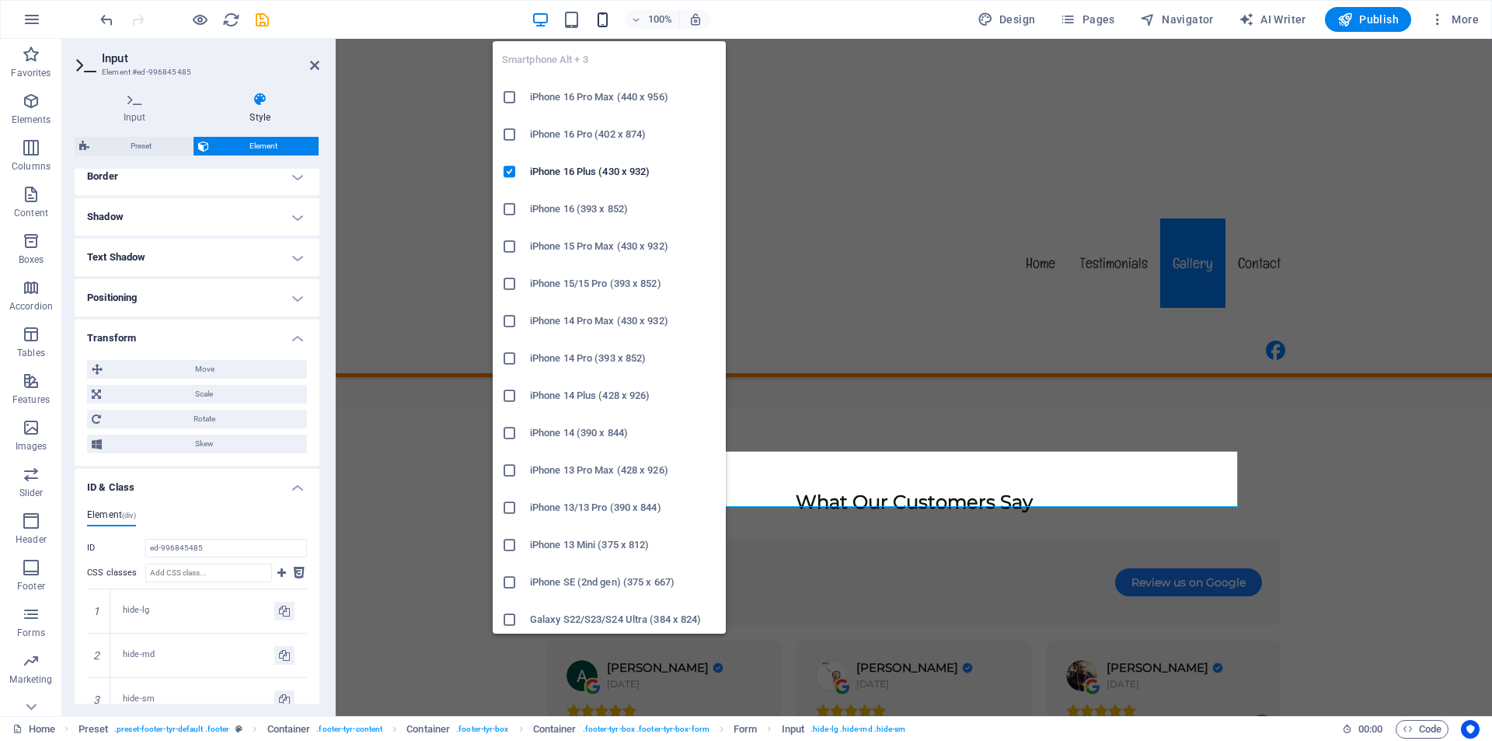
click at [603, 23] on icon "button" at bounding box center [603, 20] width 18 height 18
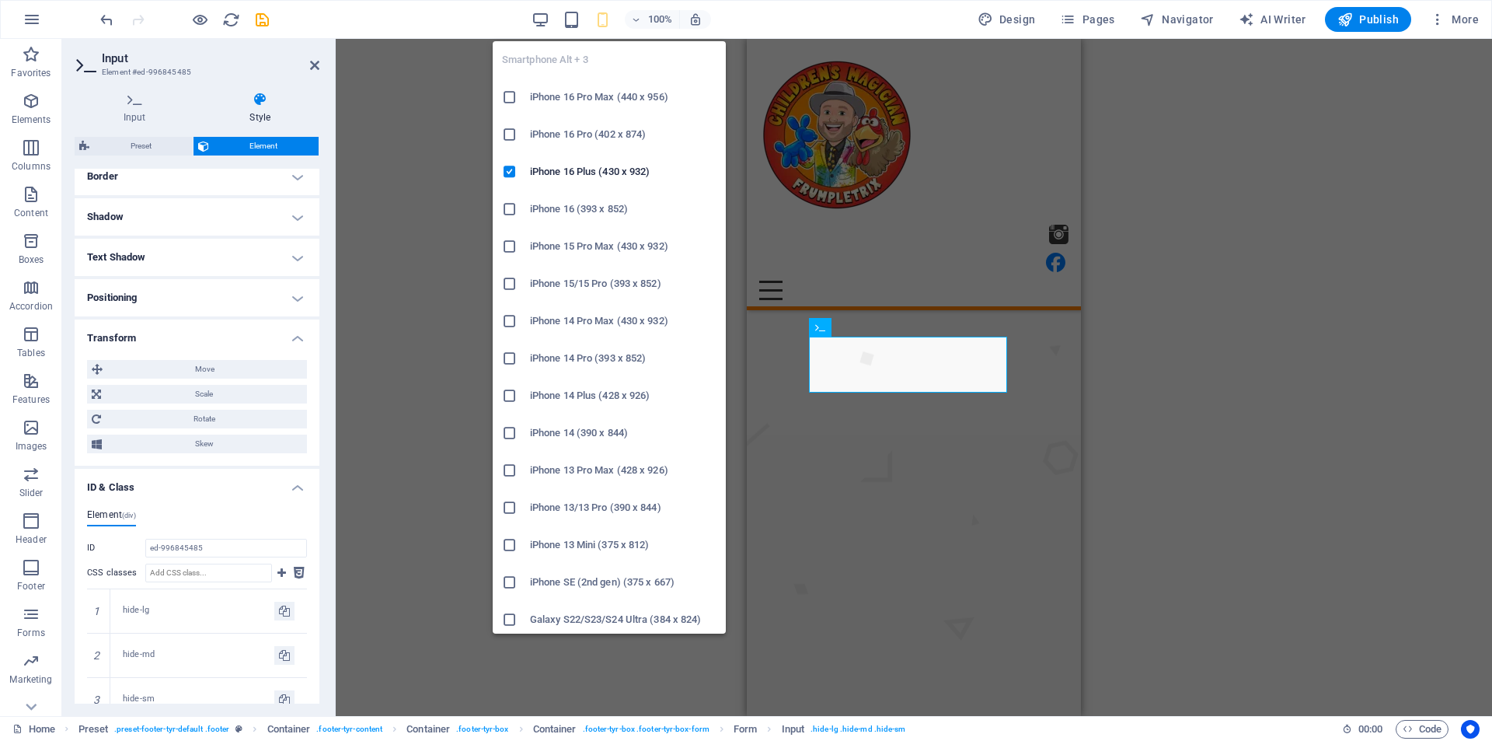
scroll to position [3273, 0]
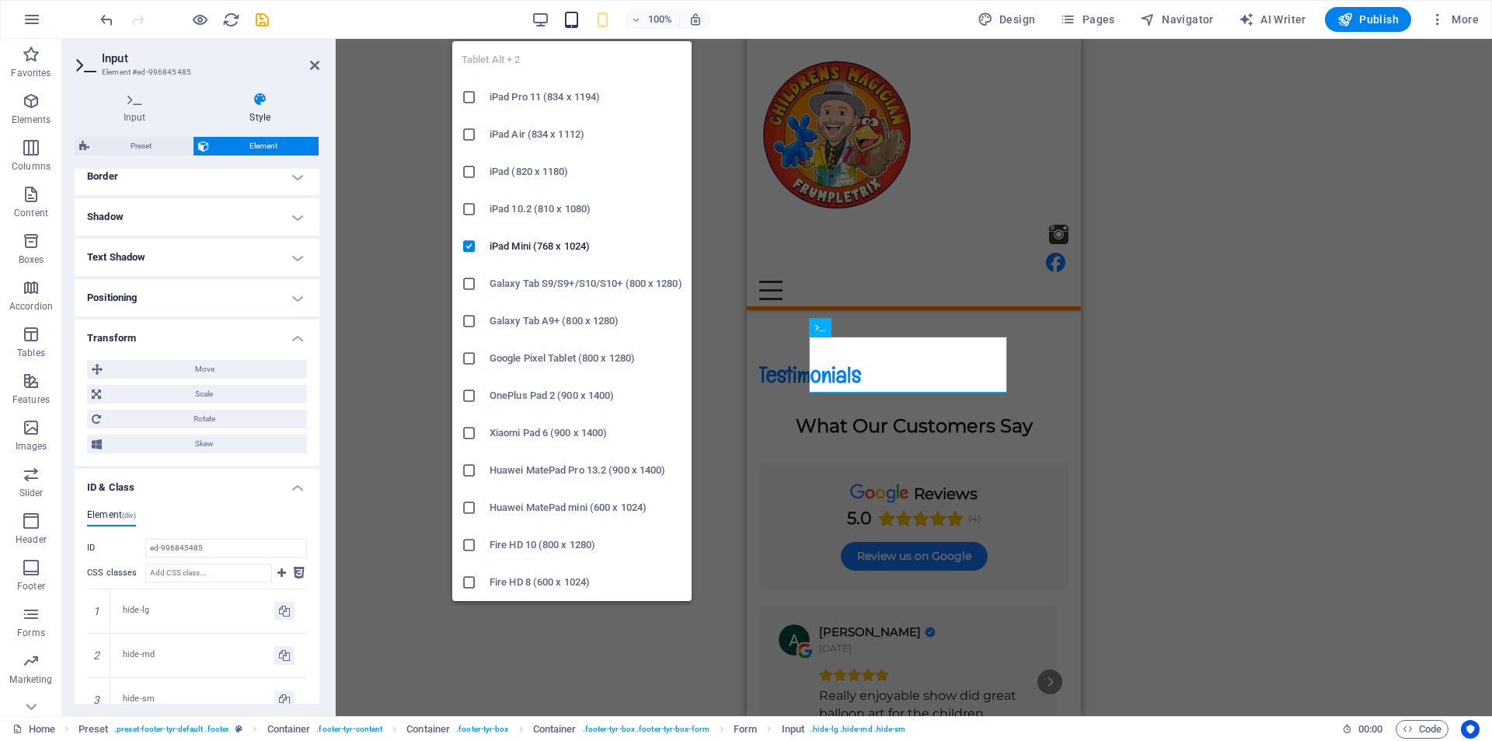
click at [580, 20] on icon "button" at bounding box center [572, 20] width 18 height 18
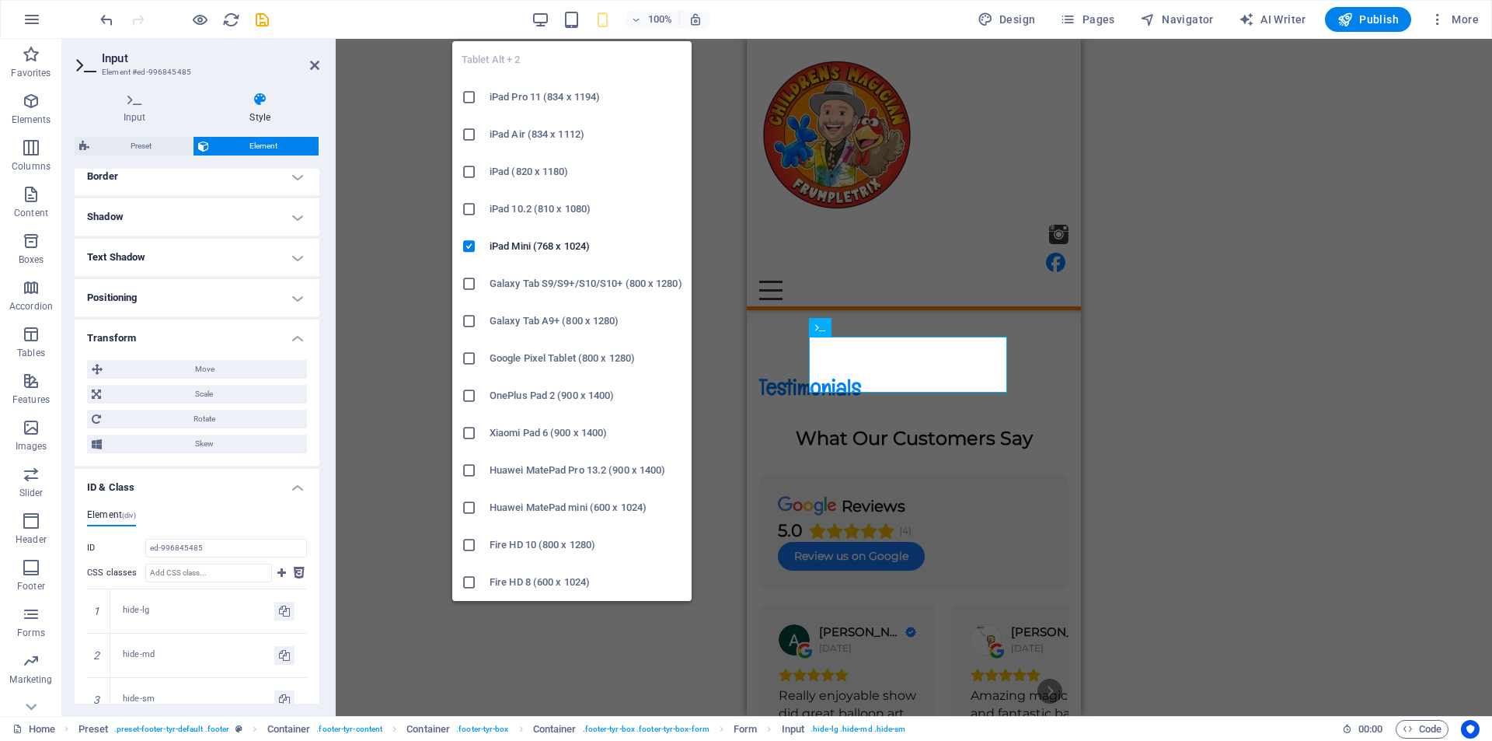
scroll to position [2721, 0]
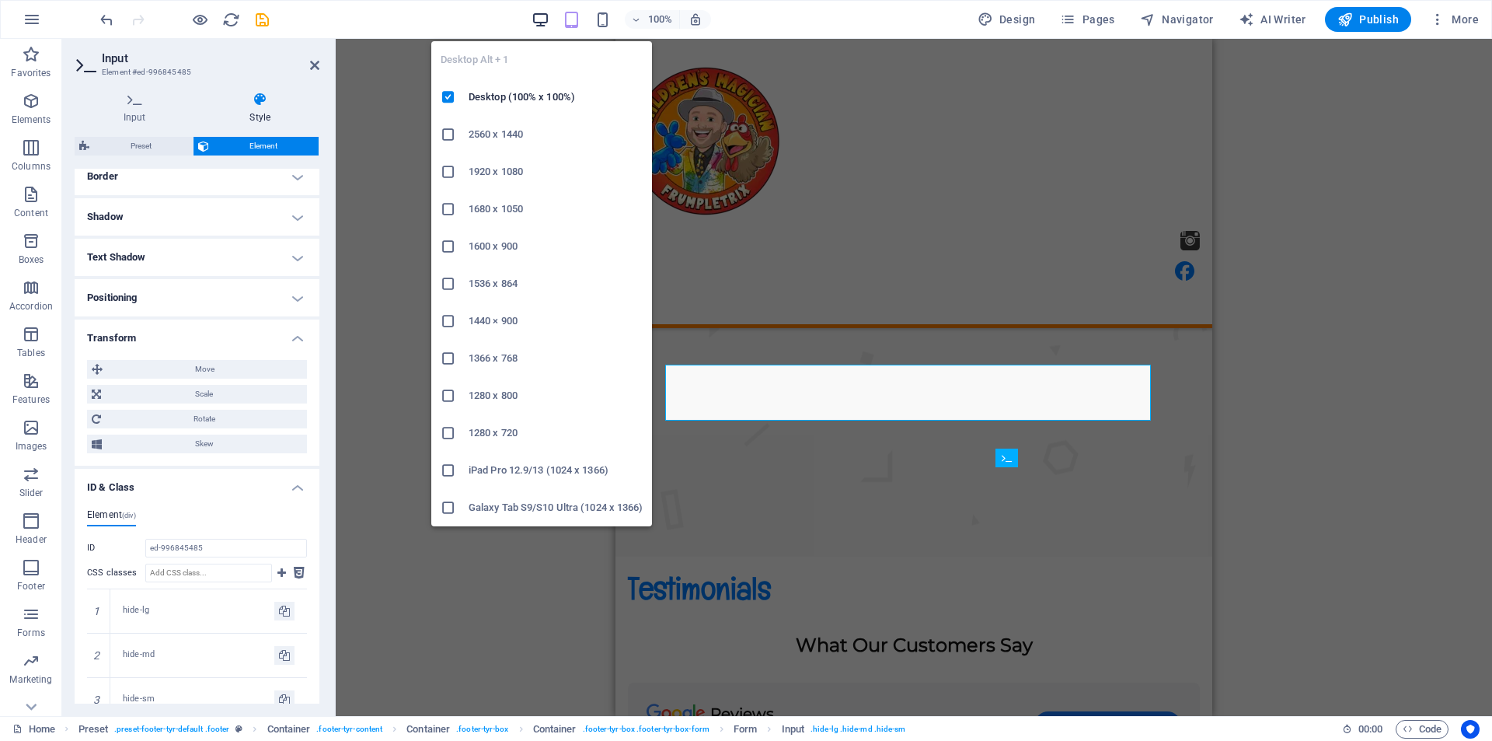
click at [542, 23] on icon "button" at bounding box center [541, 20] width 18 height 18
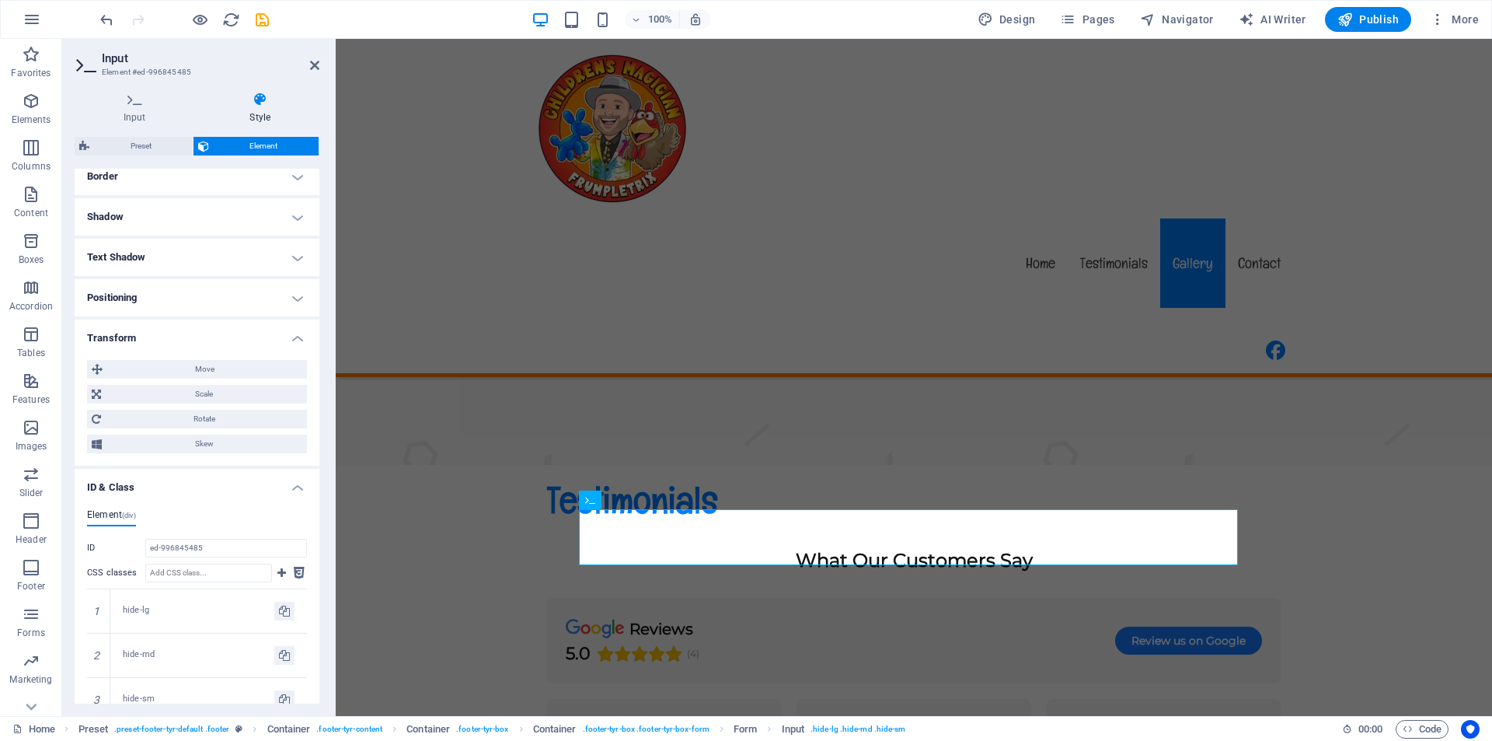
click at [312, 58] on h2 "Input" at bounding box center [211, 58] width 218 height 14
click at [316, 66] on icon at bounding box center [314, 65] width 9 height 12
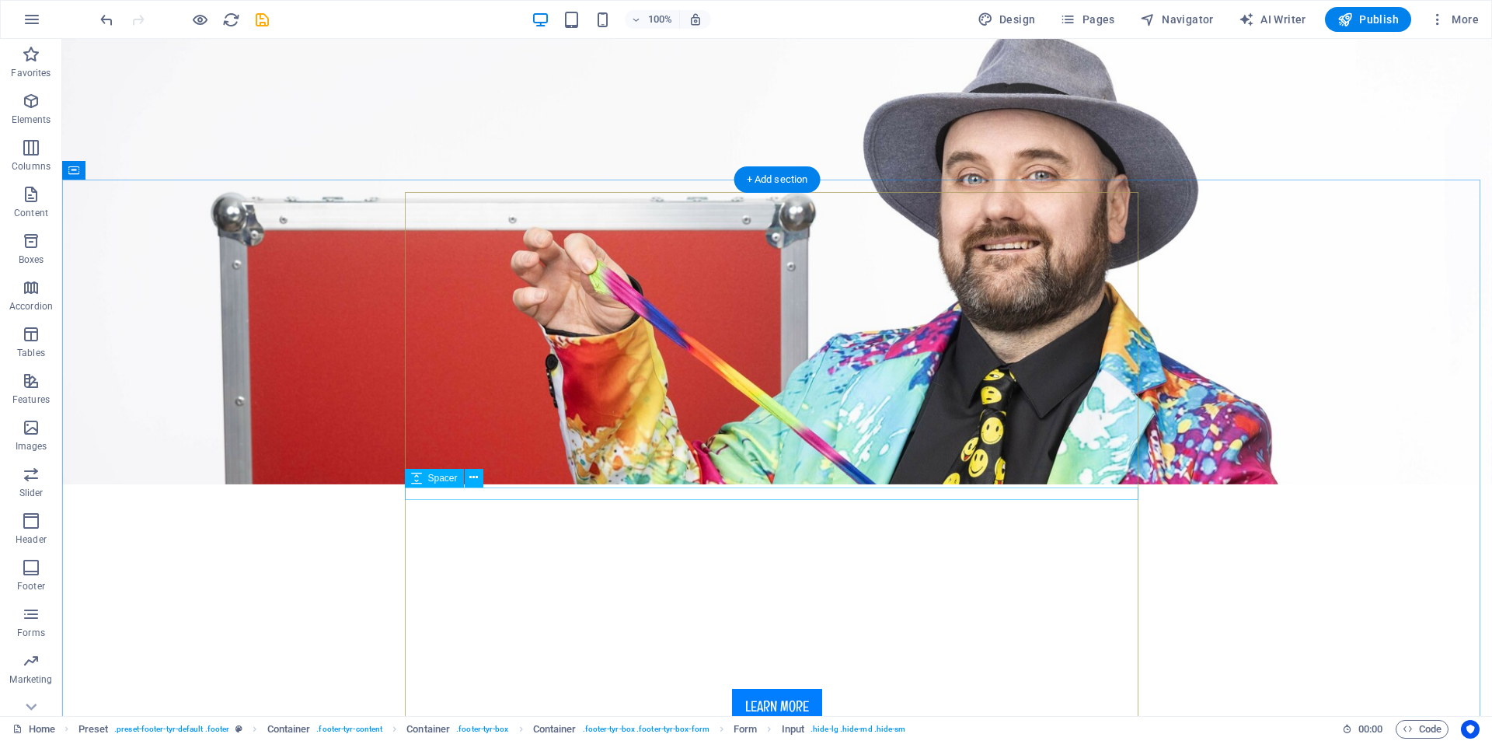
scroll to position [159, 0]
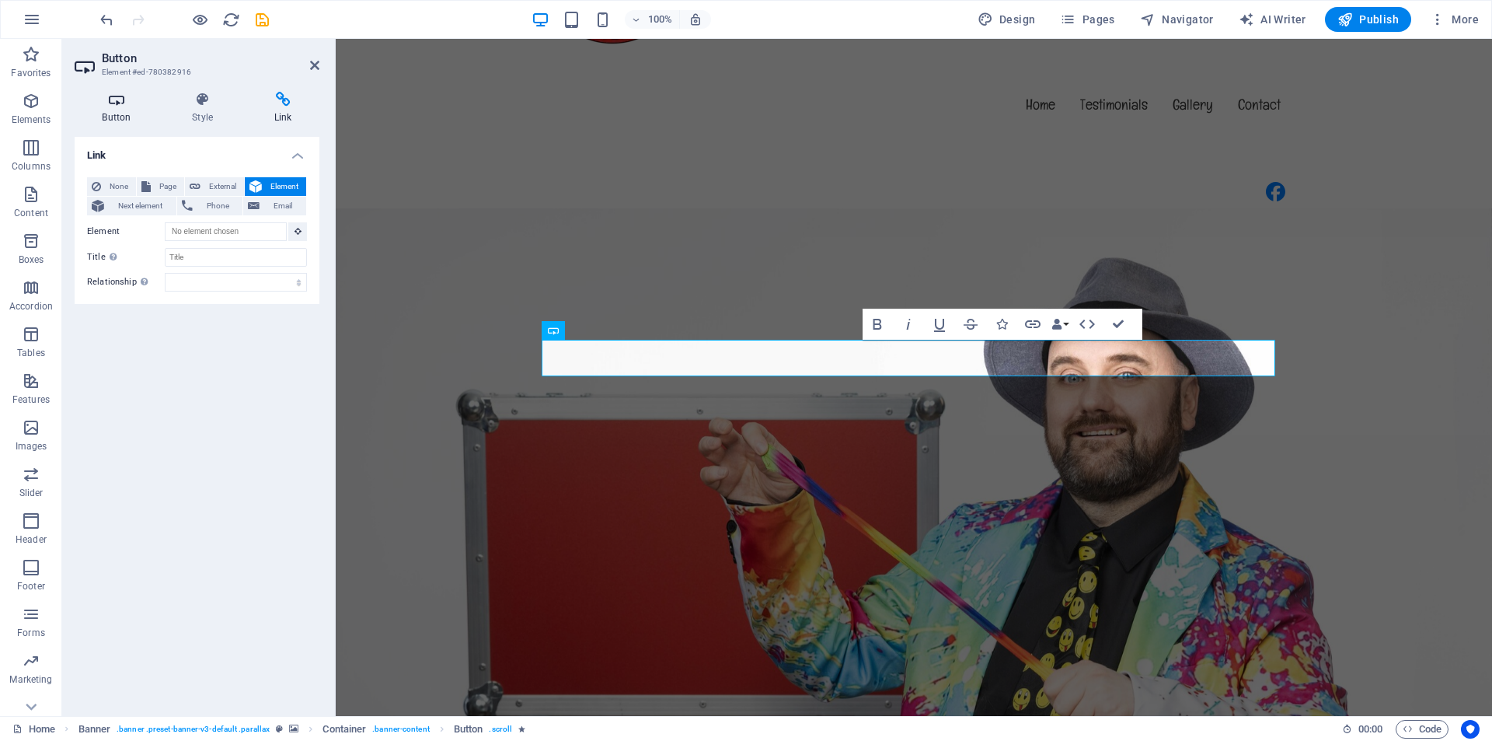
click at [122, 117] on h4 "Button" at bounding box center [120, 108] width 90 height 33
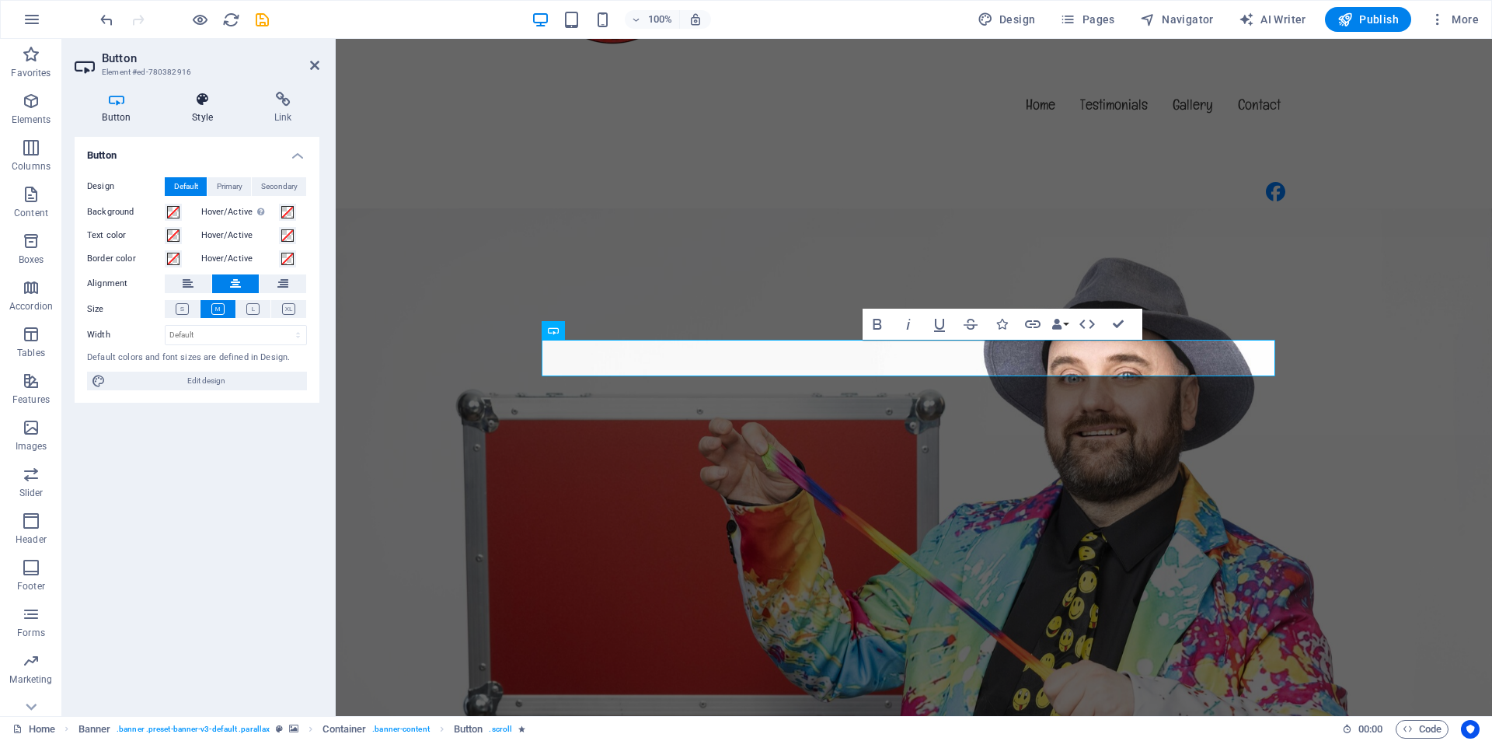
click at [201, 99] on icon at bounding box center [203, 100] width 76 height 16
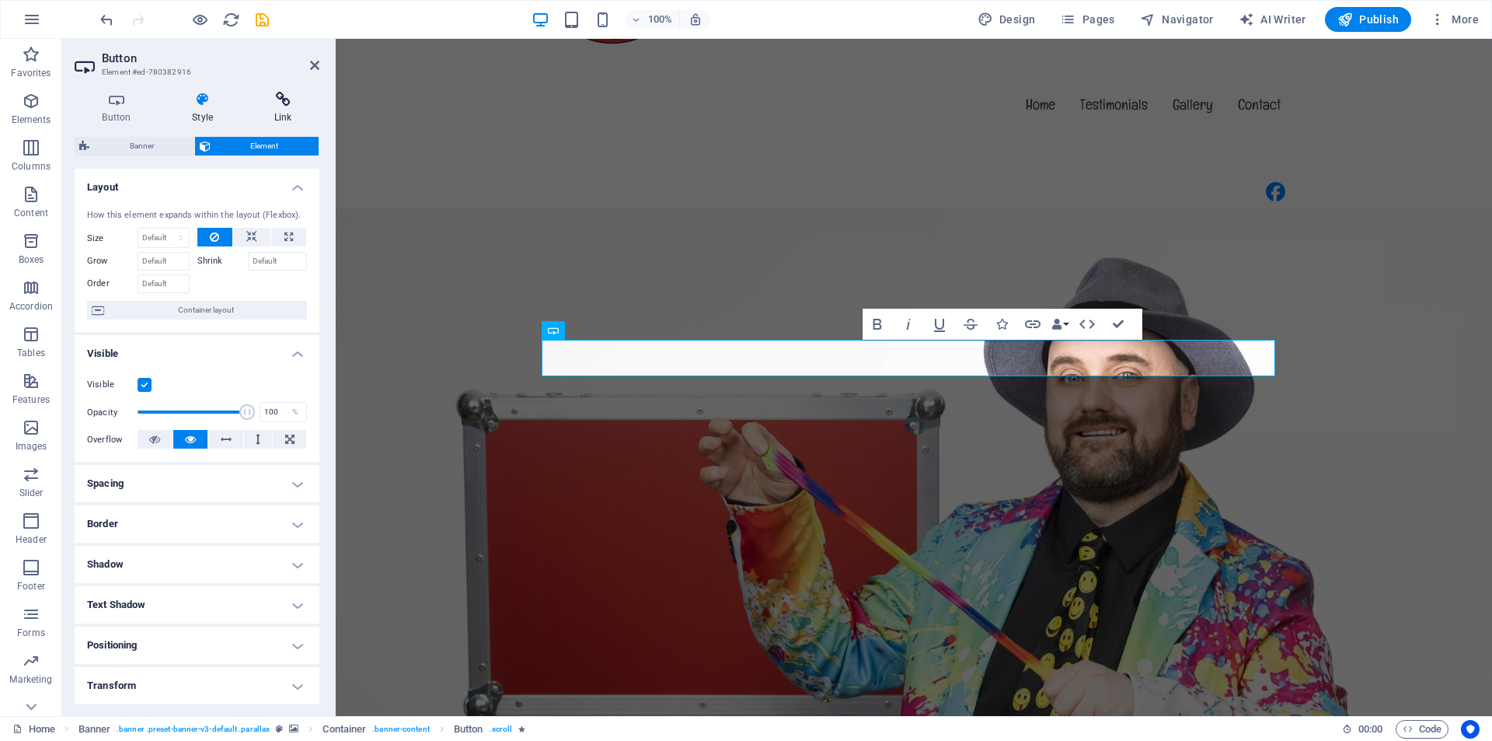
click at [285, 117] on h4 "Link" at bounding box center [282, 108] width 73 height 33
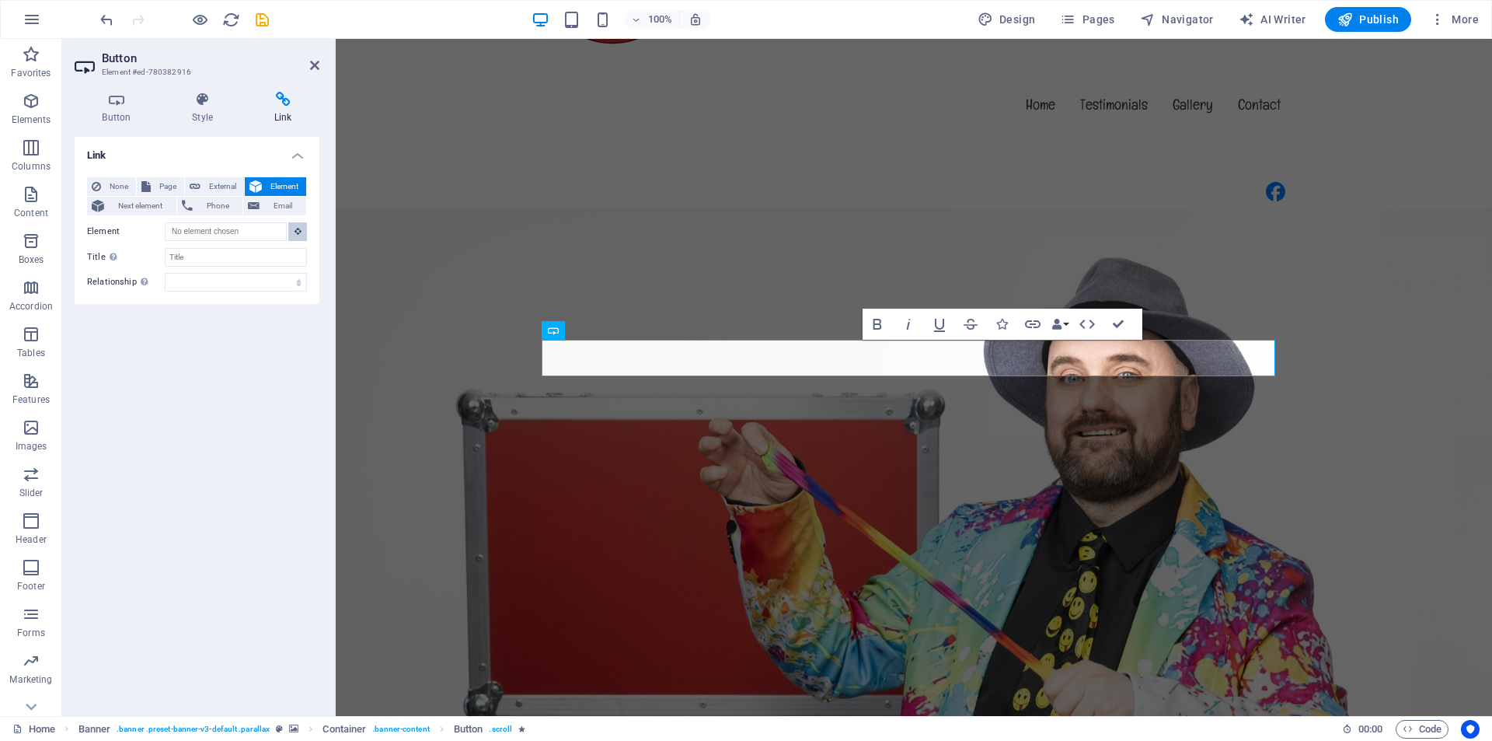
click at [293, 231] on button at bounding box center [297, 231] width 19 height 19
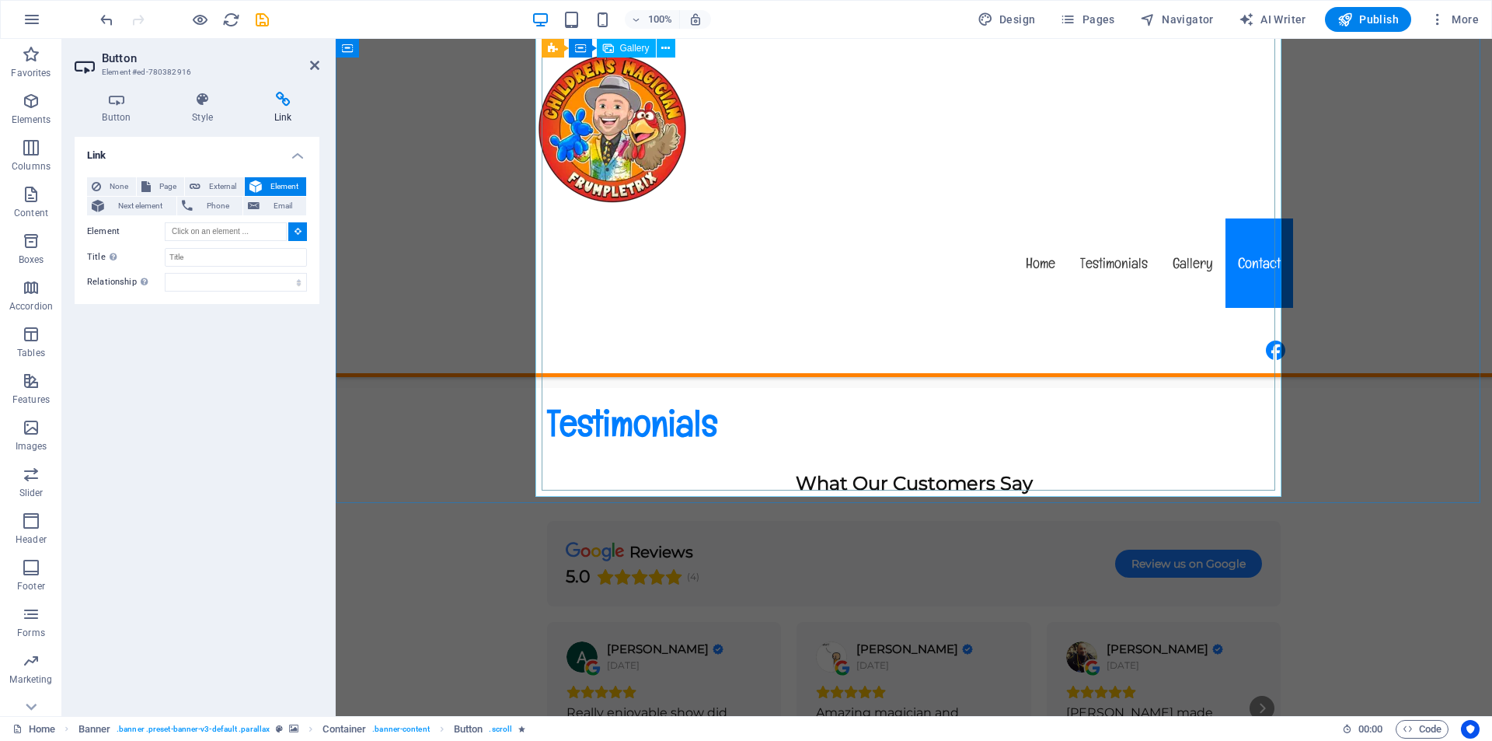
scroll to position [3025, 0]
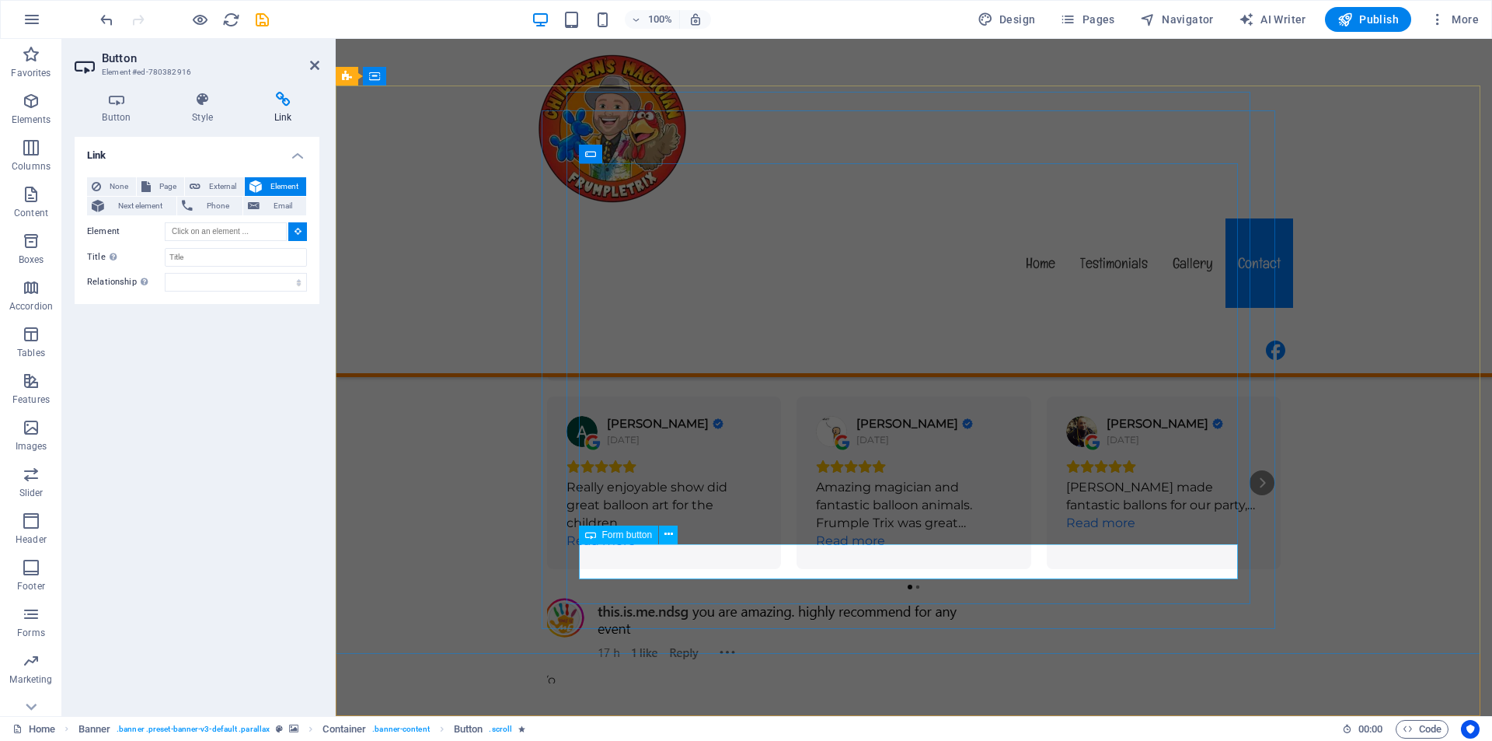
type input "#ed-780382874"
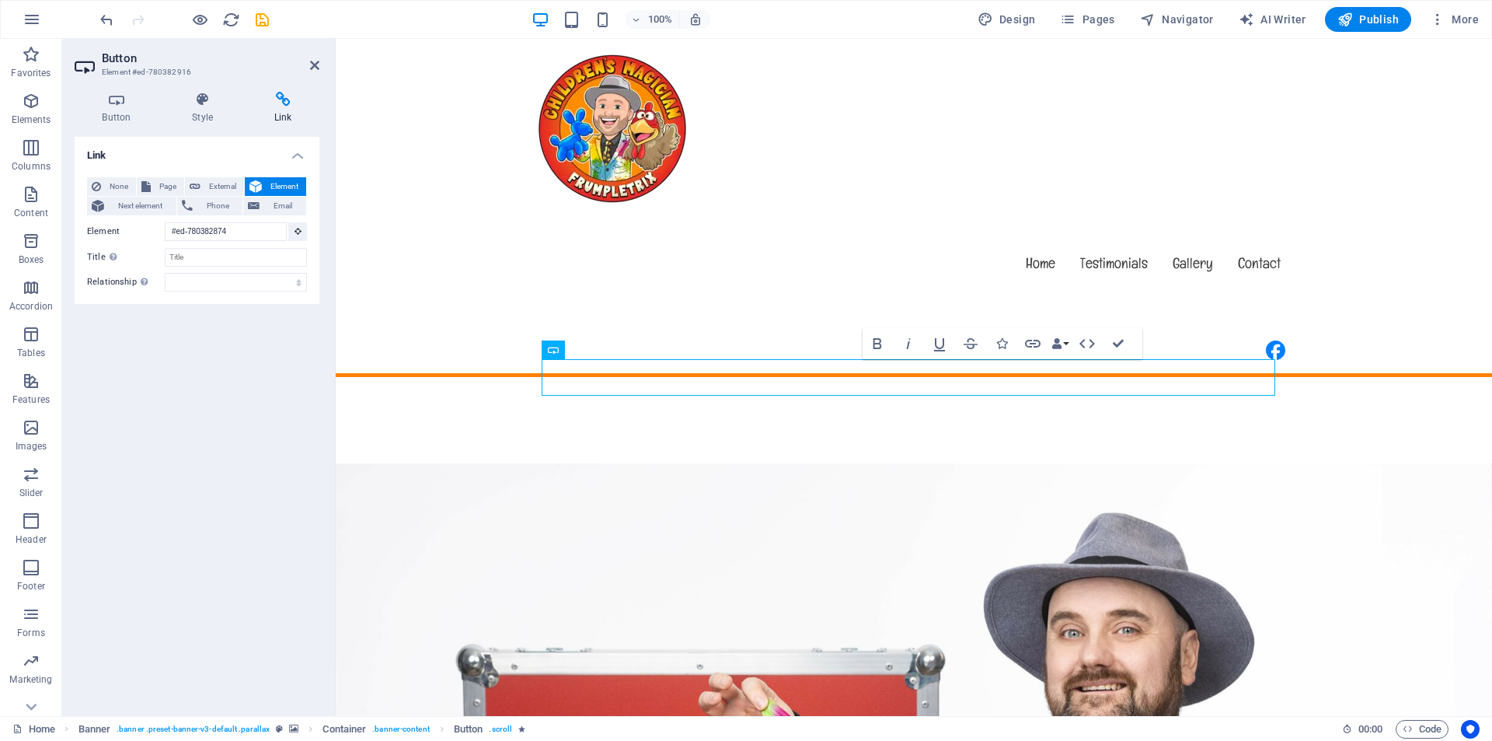
scroll to position [139, 0]
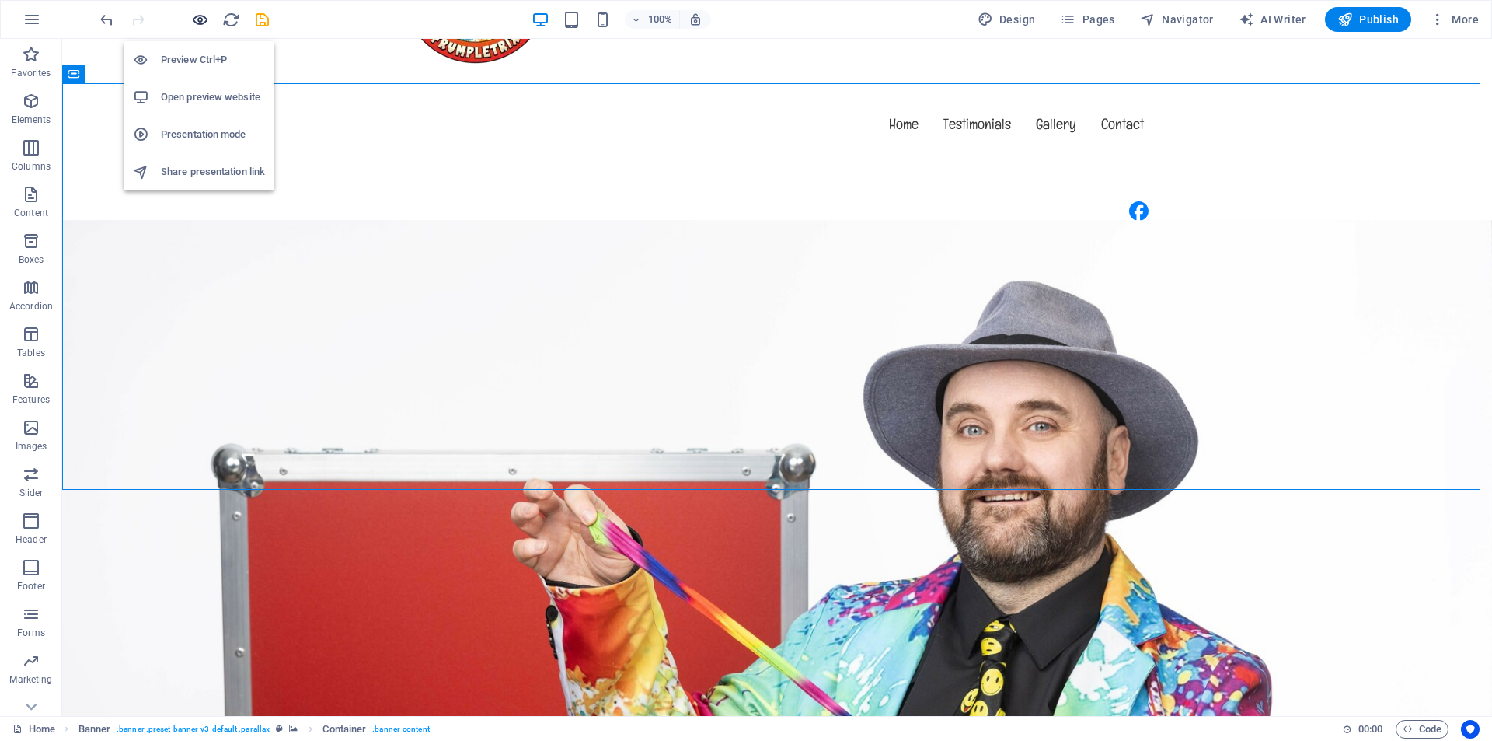
click at [204, 19] on icon "button" at bounding box center [200, 20] width 18 height 18
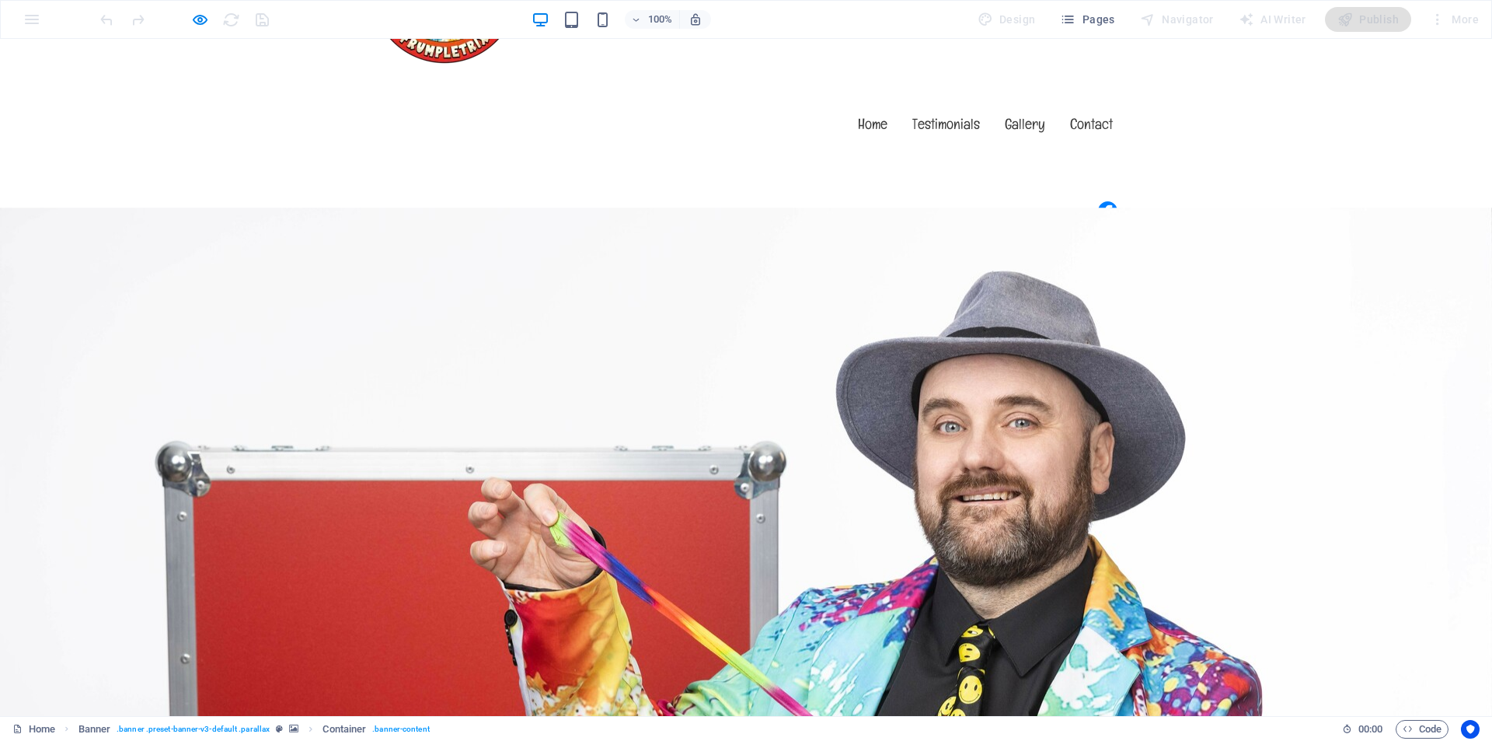
scroll to position [0, 0]
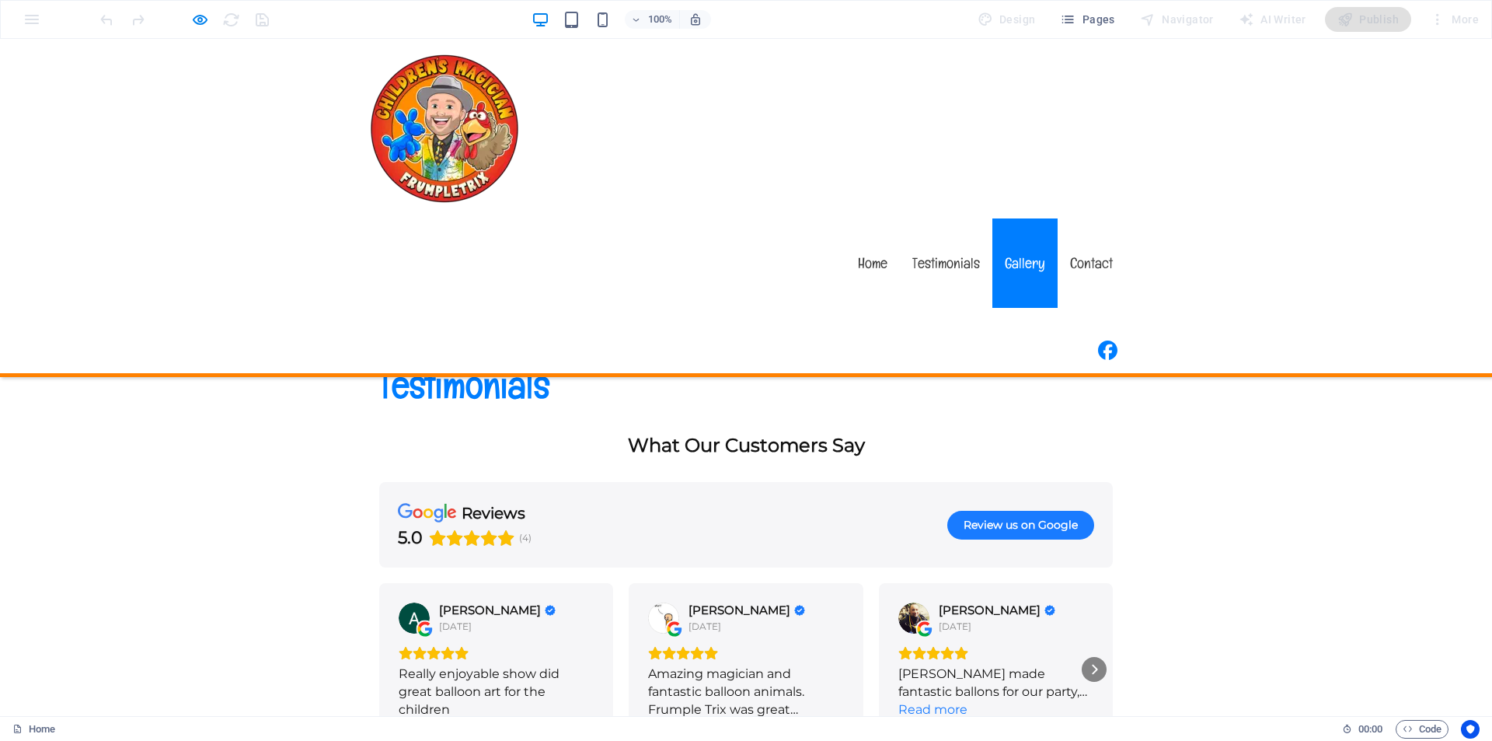
scroll to position [2620, 0]
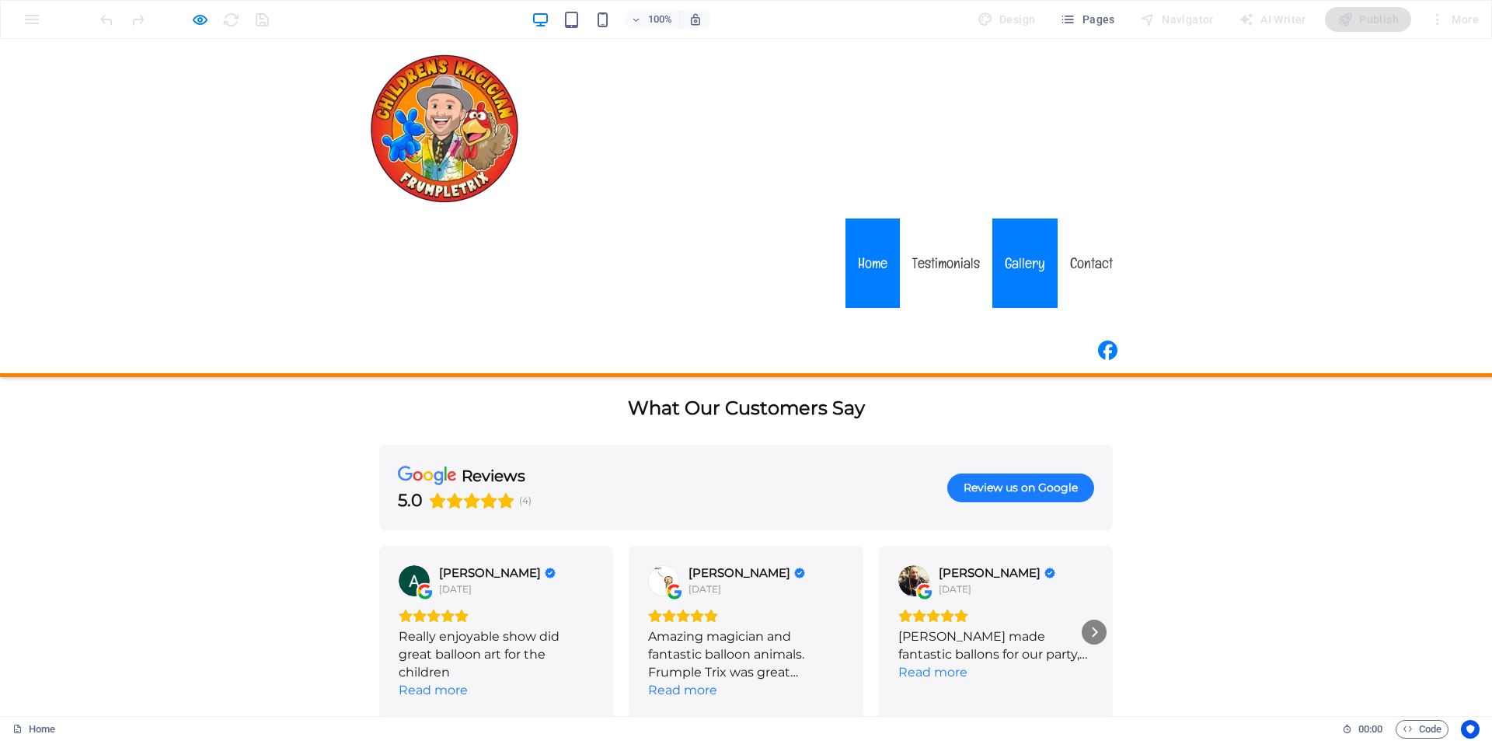
click at [845, 218] on link "Home" at bounding box center [872, 262] width 54 height 89
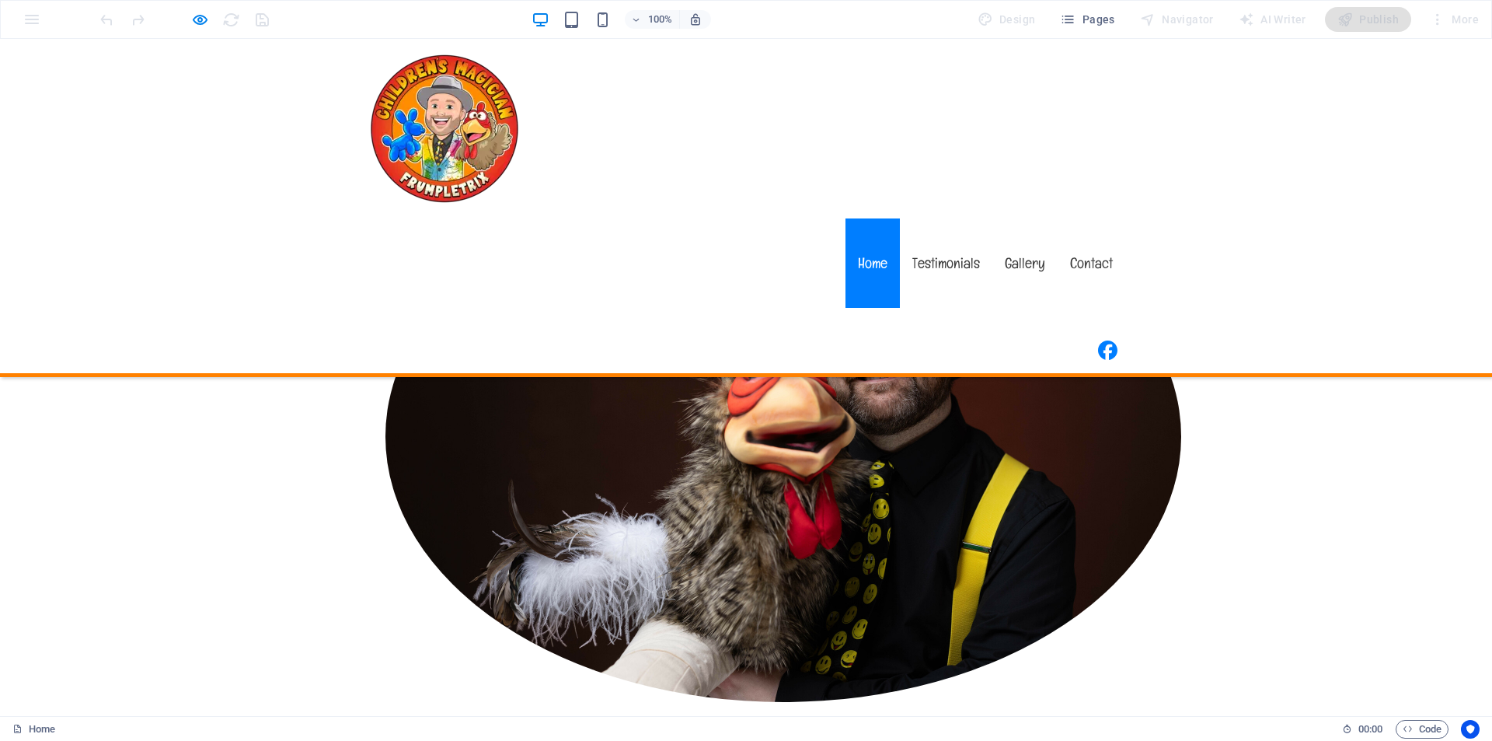
scroll to position [608, 0]
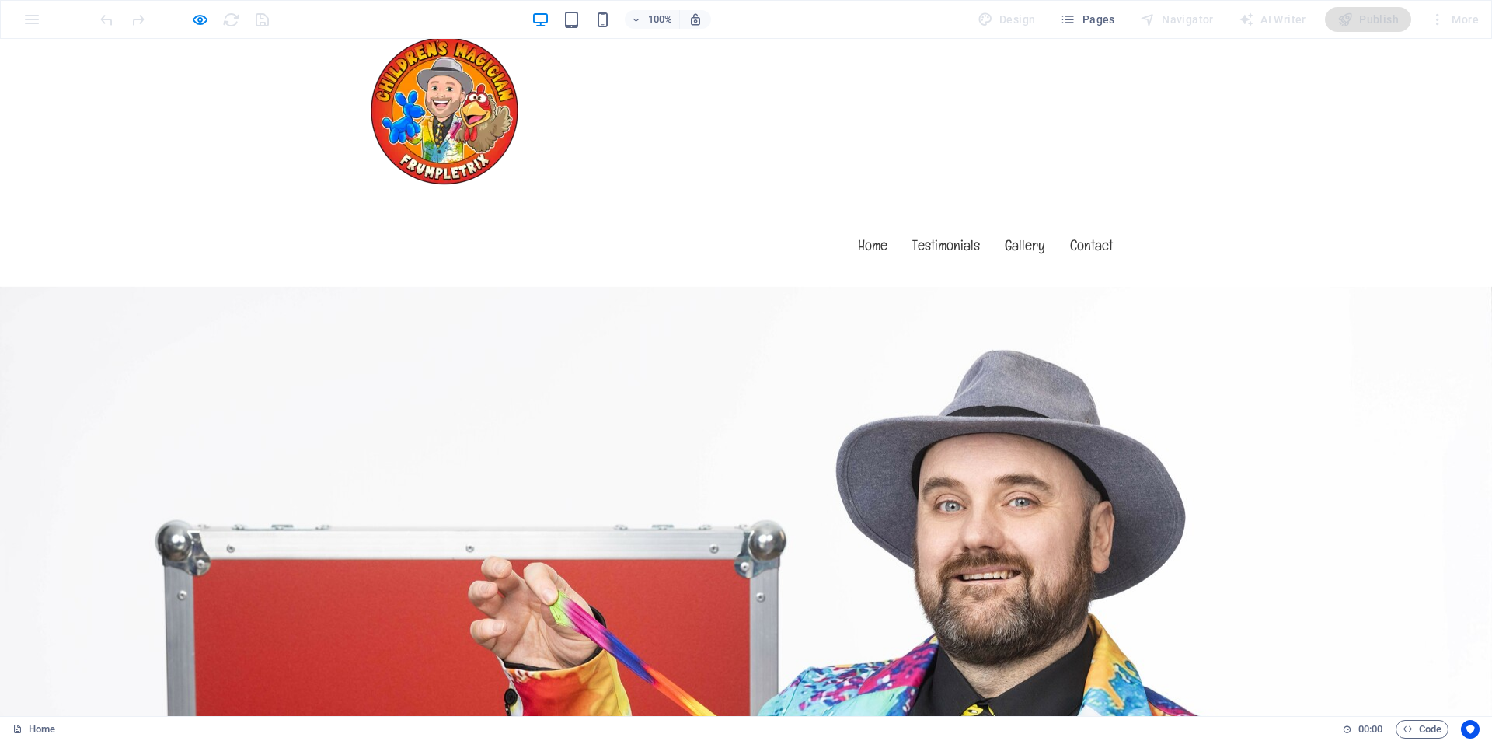
scroll to position [0, 0]
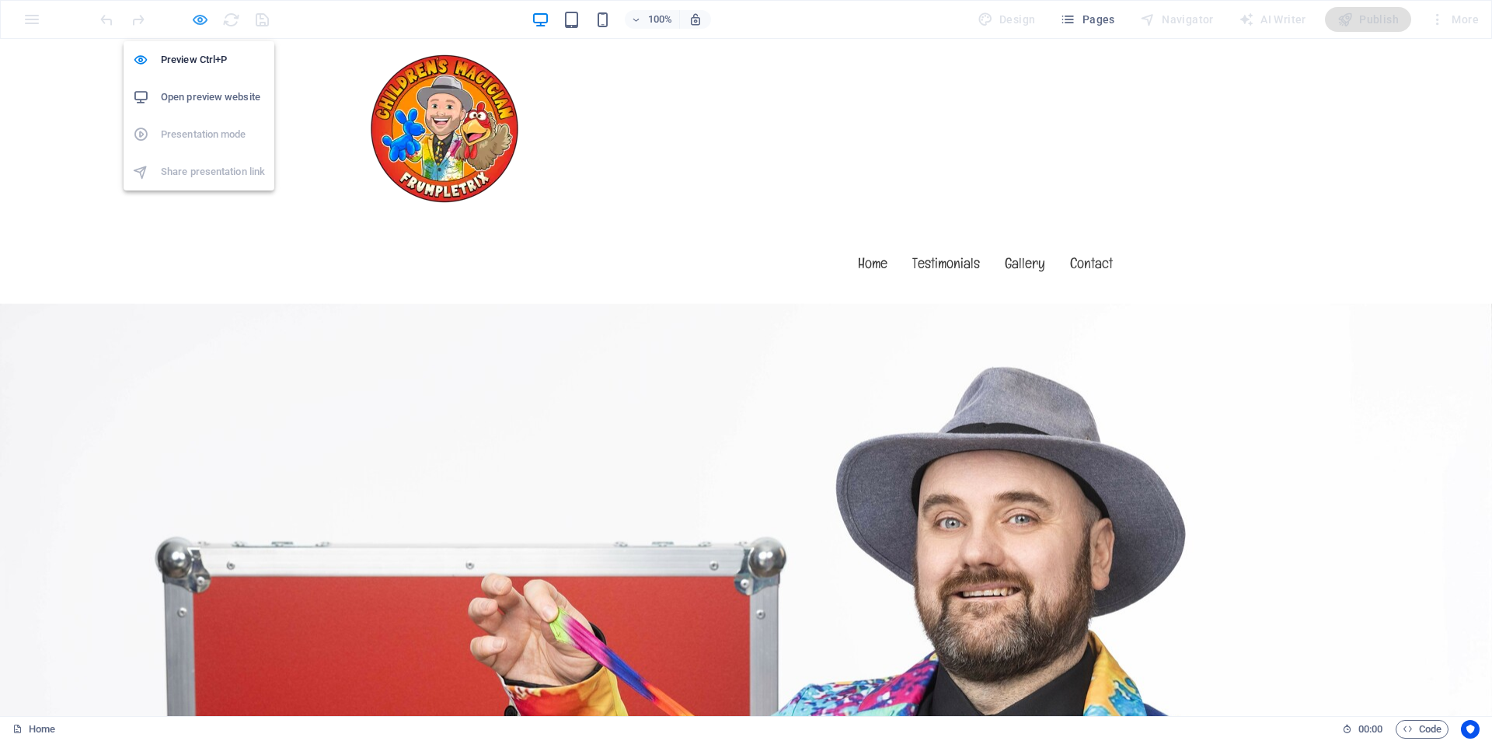
click at [194, 19] on icon "button" at bounding box center [200, 20] width 18 height 18
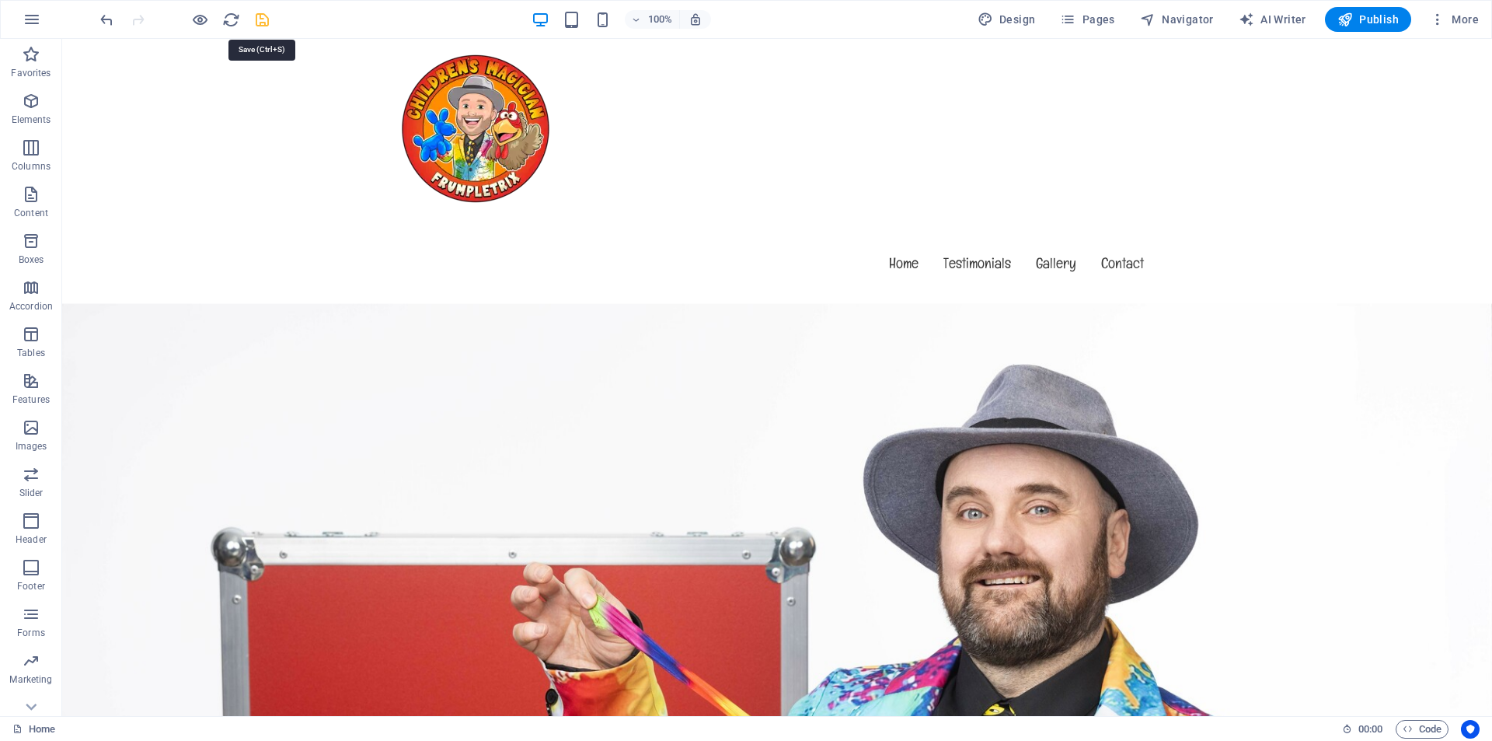
click at [269, 23] on icon "save" at bounding box center [262, 20] width 18 height 18
checkbox input "false"
click at [1353, 19] on icon "button" at bounding box center [1345, 20] width 16 height 16
